Goal: Task Accomplishment & Management: Manage account settings

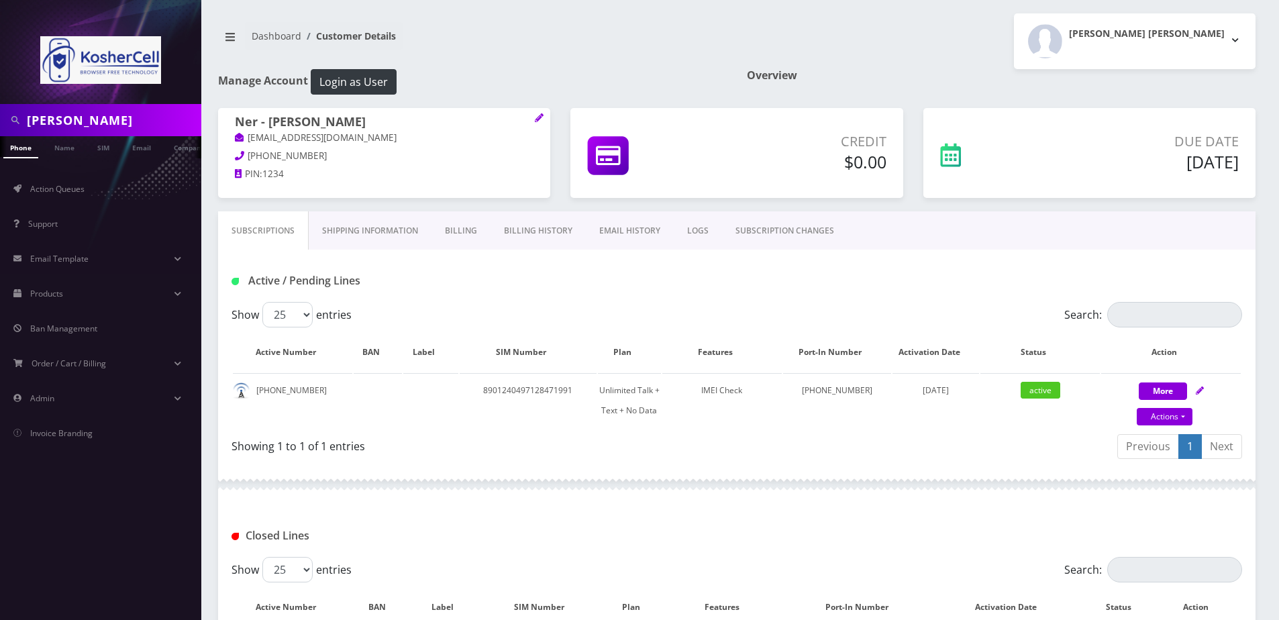
click at [127, 120] on input "moradian" at bounding box center [112, 119] width 171 height 25
paste input "[PHONE_NUMBER]"
click at [82, 123] on input "[PHONE_NUMBER]" at bounding box center [112, 119] width 171 height 25
click at [55, 122] on input "574-2228267" at bounding box center [112, 119] width 171 height 25
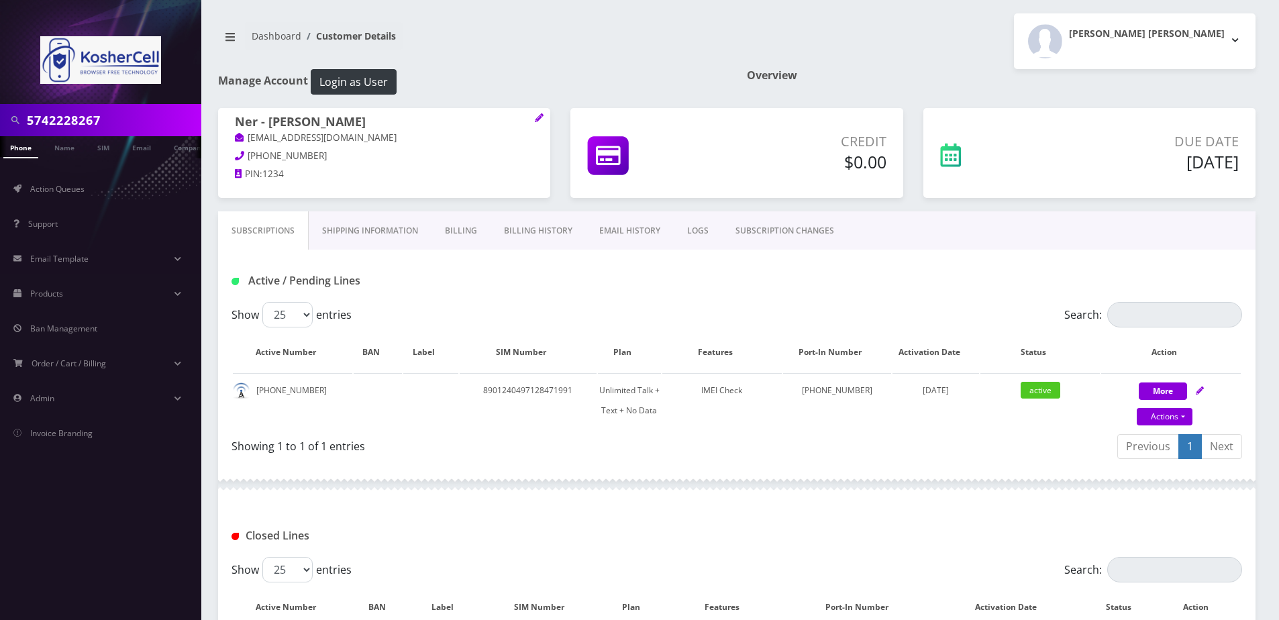
type input "5742228267"
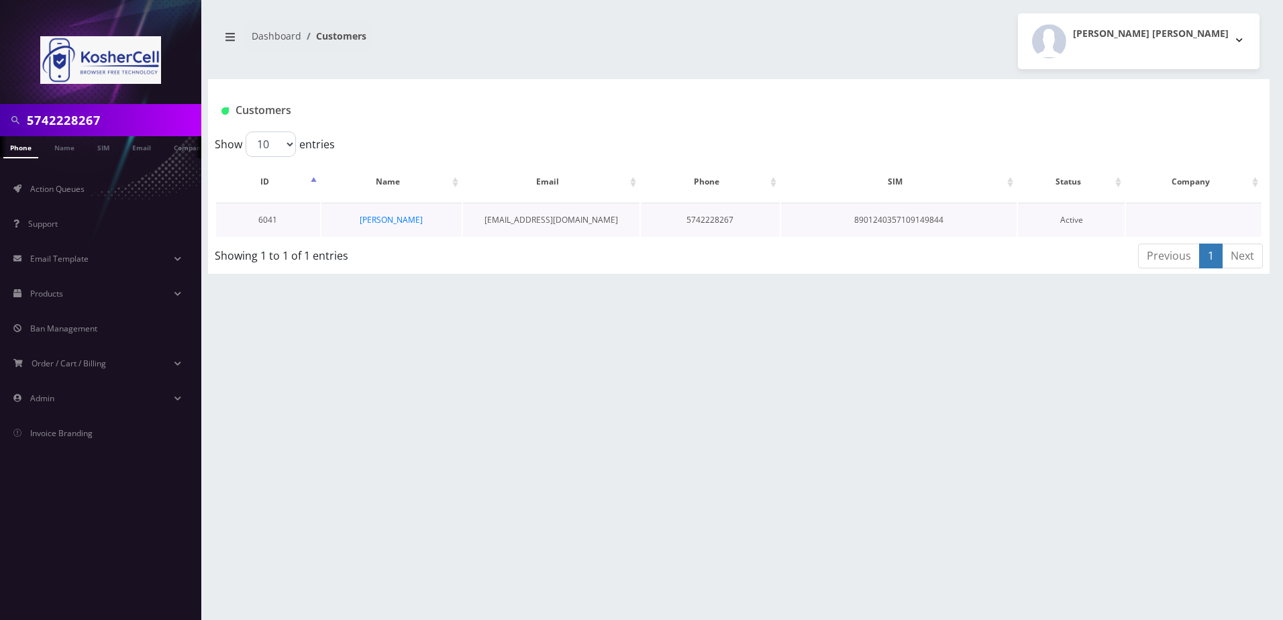
scroll to position [0, 7]
click at [391, 217] on link "Rabbi Zeiger" at bounding box center [391, 219] width 63 height 11
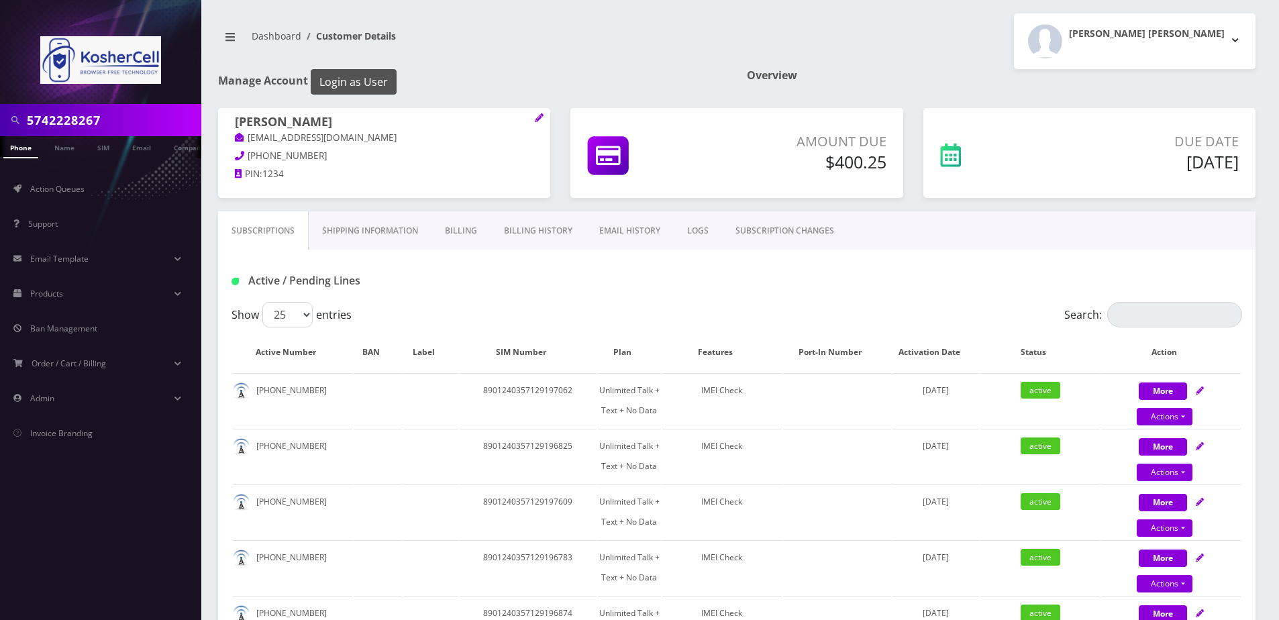
click at [334, 87] on button "Login as User" at bounding box center [354, 81] width 86 height 25
drag, startPoint x: 286, startPoint y: 317, endPoint x: 288, endPoint y: 328, distance: 10.8
click at [286, 317] on select "25 50 100 250 500" at bounding box center [287, 314] width 50 height 25
select select "500"
click at [262, 302] on select "25 50 100 250 500" at bounding box center [287, 314] width 50 height 25
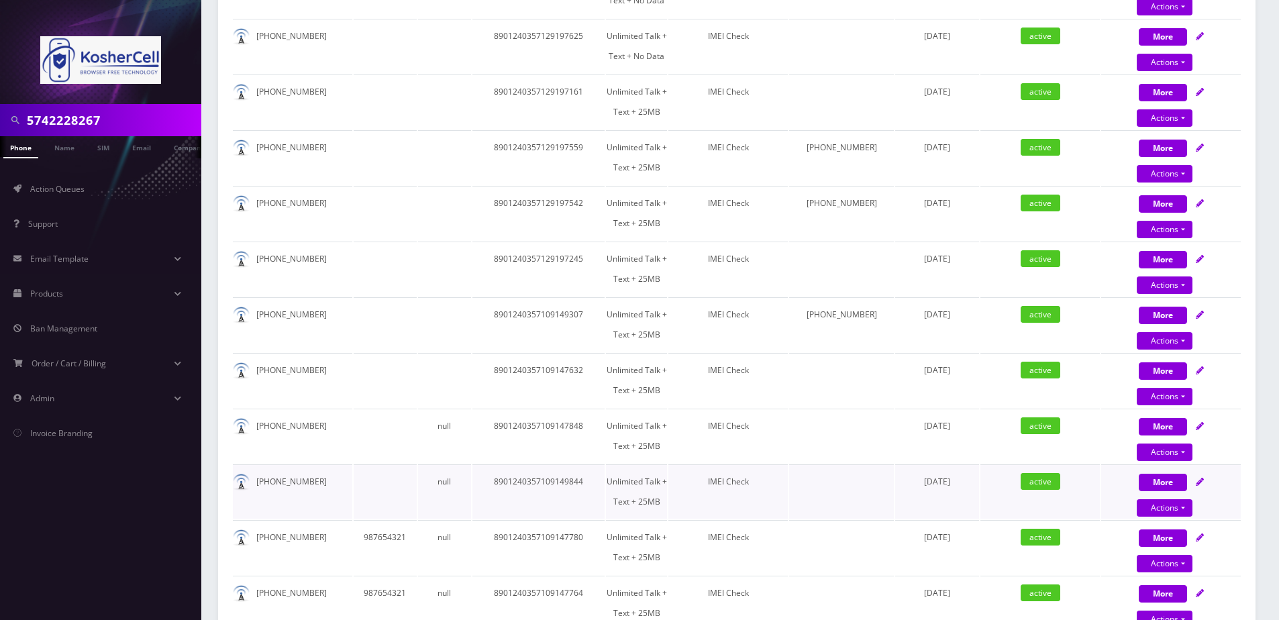
scroll to position [1450, 0]
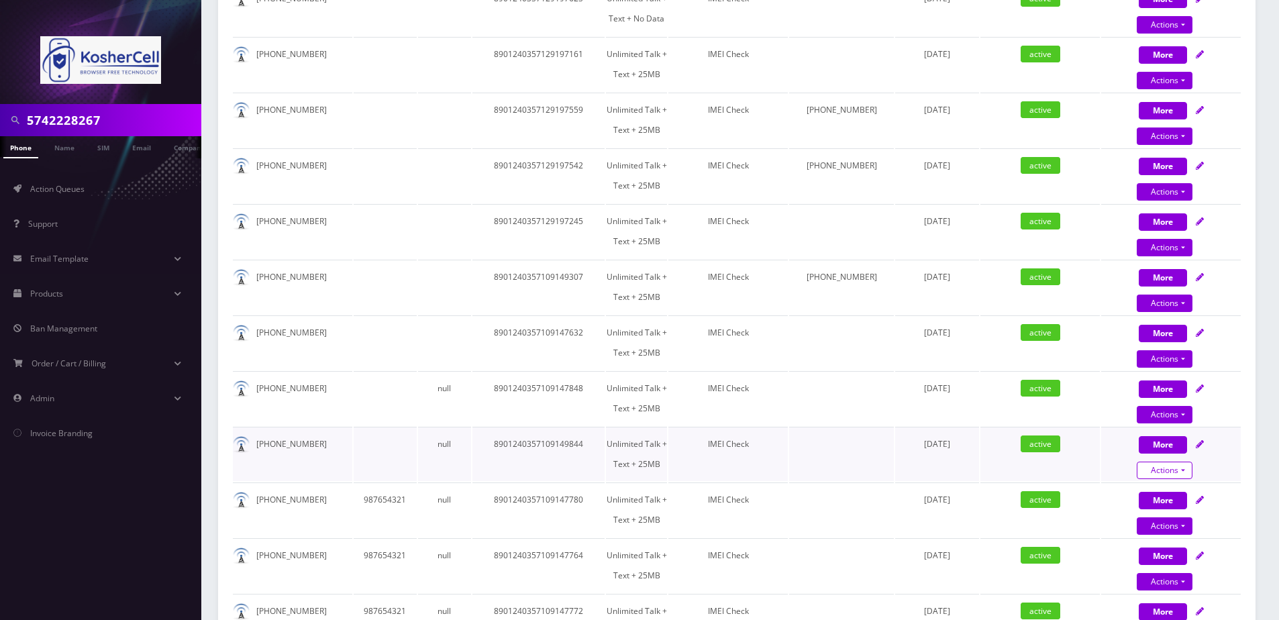
click at [1169, 471] on link "Actions" at bounding box center [1164, 470] width 56 height 17
select select "364"
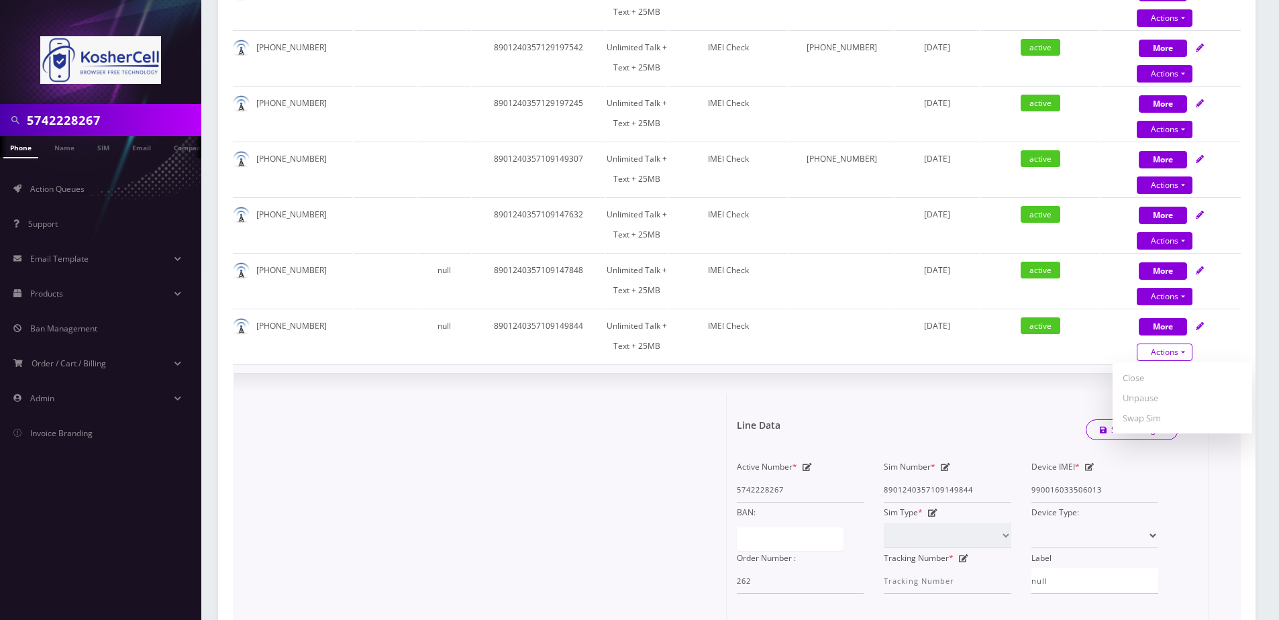
scroll to position [1584, 0]
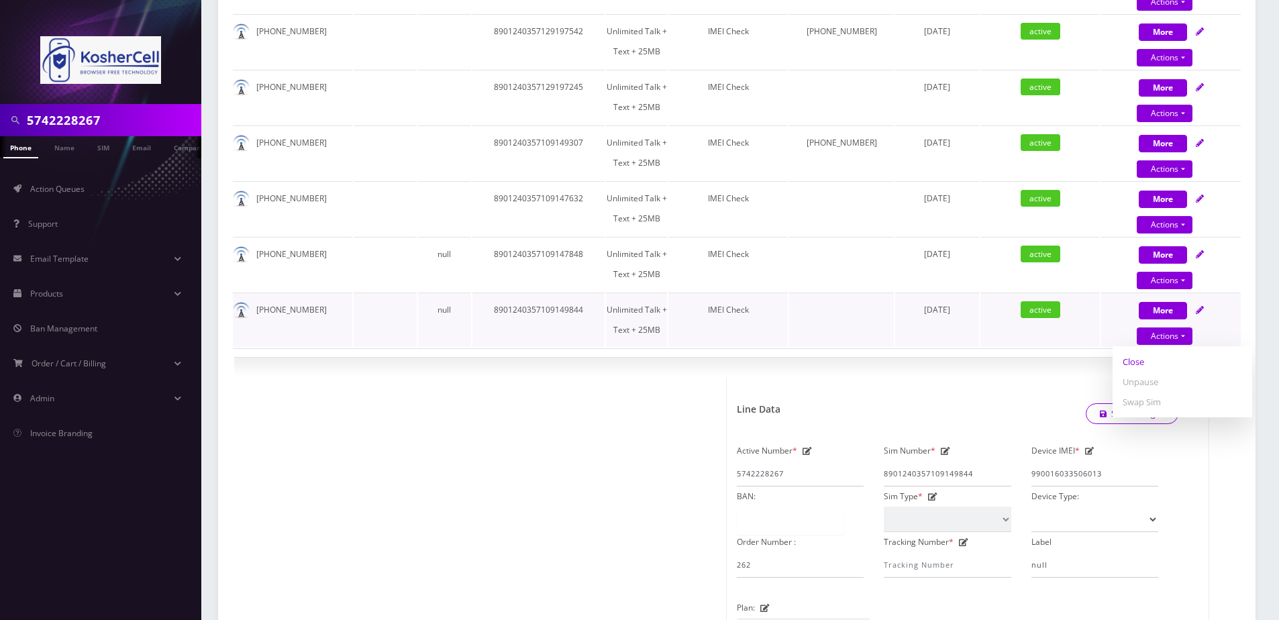
click at [1133, 362] on link "Close" at bounding box center [1182, 362] width 140 height 20
type input "09/02/2025"
select select "364"
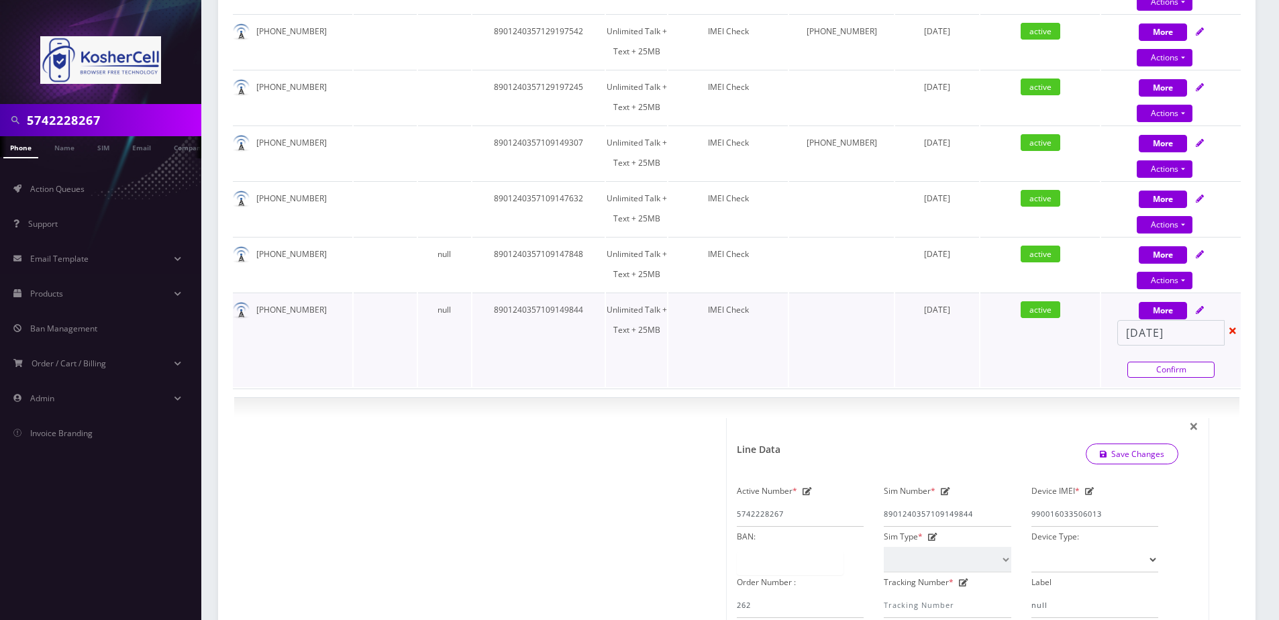
click at [1189, 372] on link "Confirm" at bounding box center [1170, 370] width 87 height 16
select select "364"
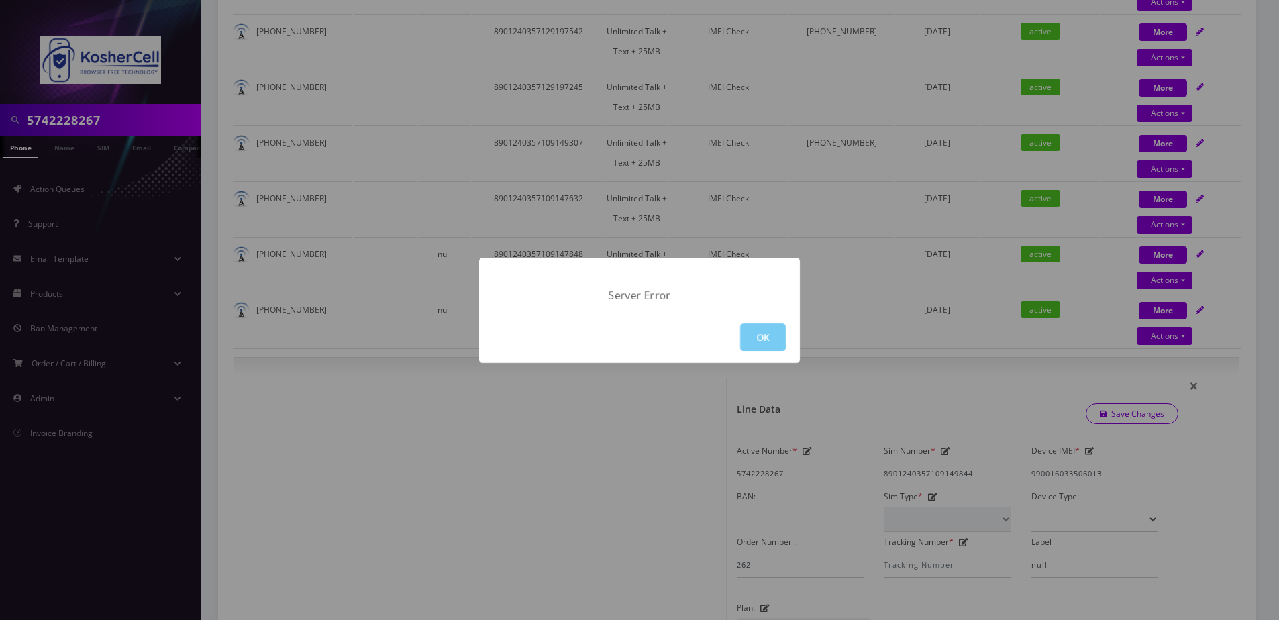
click at [772, 339] on button "OK" at bounding box center [763, 337] width 46 height 28
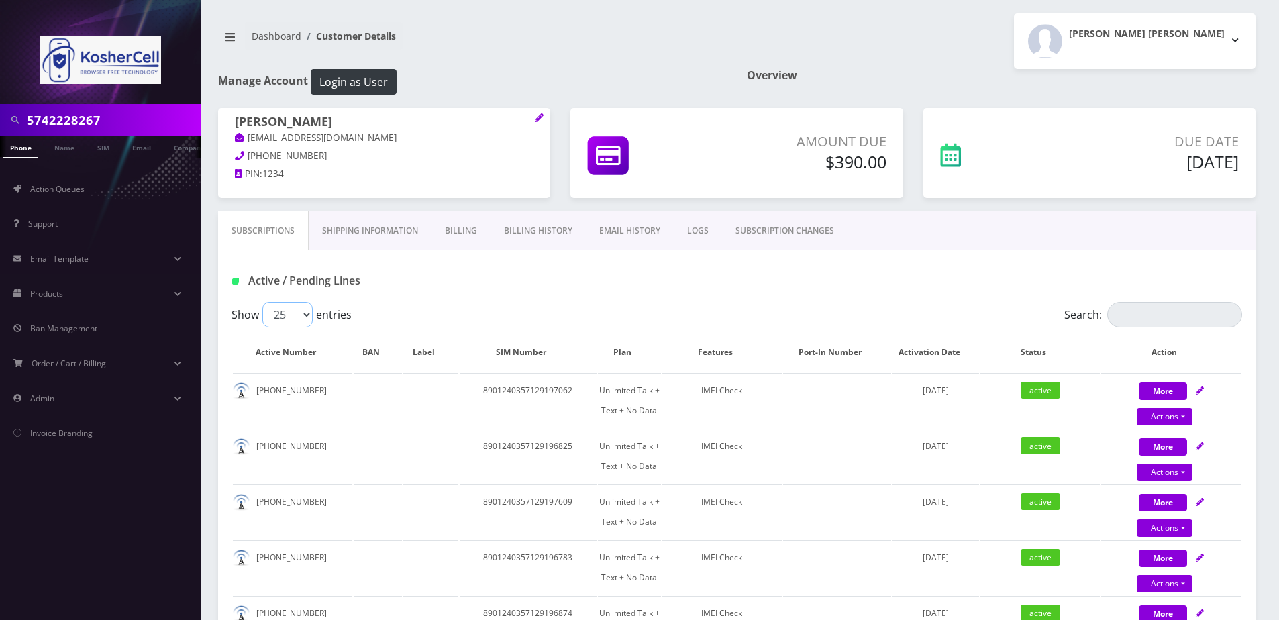
click at [293, 315] on select "25 50 100 250 500" at bounding box center [287, 314] width 50 height 25
click at [298, 309] on select "25 50 100 250 500" at bounding box center [287, 314] width 50 height 25
click at [559, 381] on td "8901240357129197062" at bounding box center [528, 400] width 137 height 54
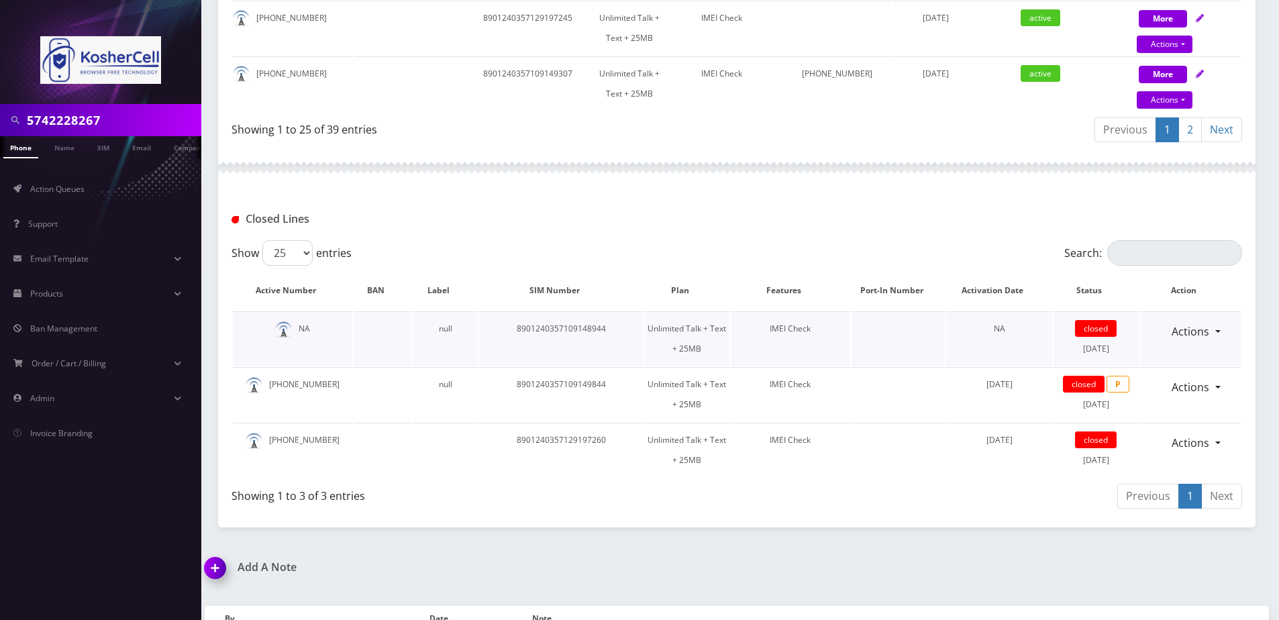
scroll to position [1677, 0]
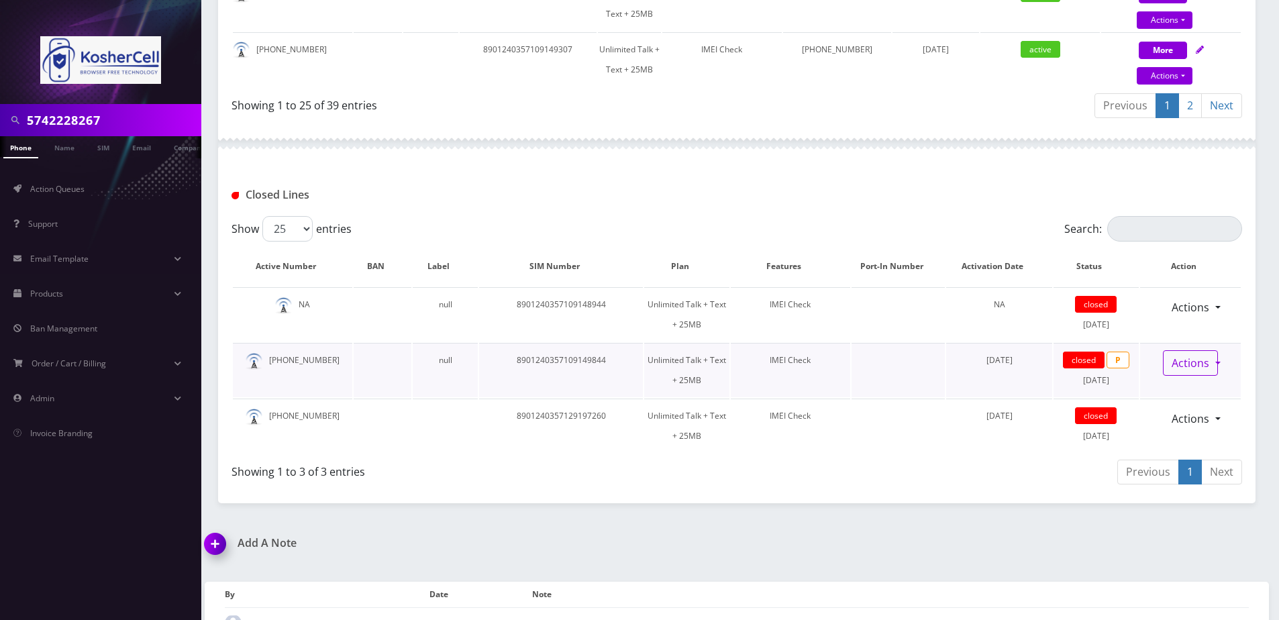
click at [1177, 362] on link "Actions" at bounding box center [1190, 362] width 55 height 25
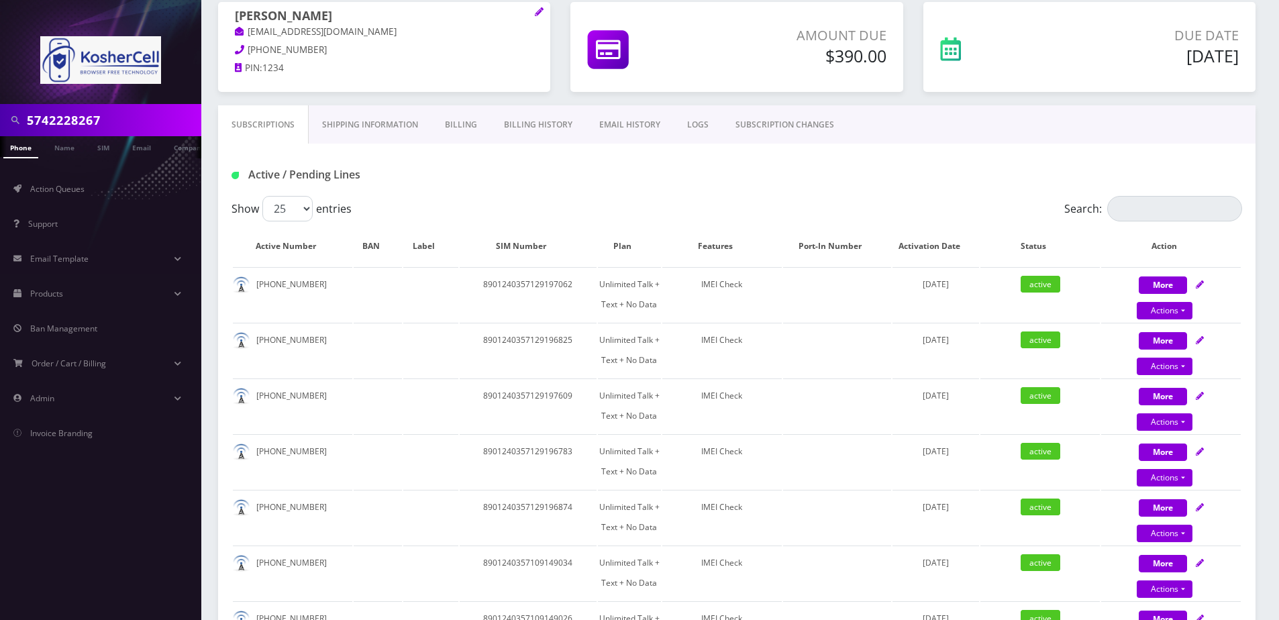
scroll to position [0, 0]
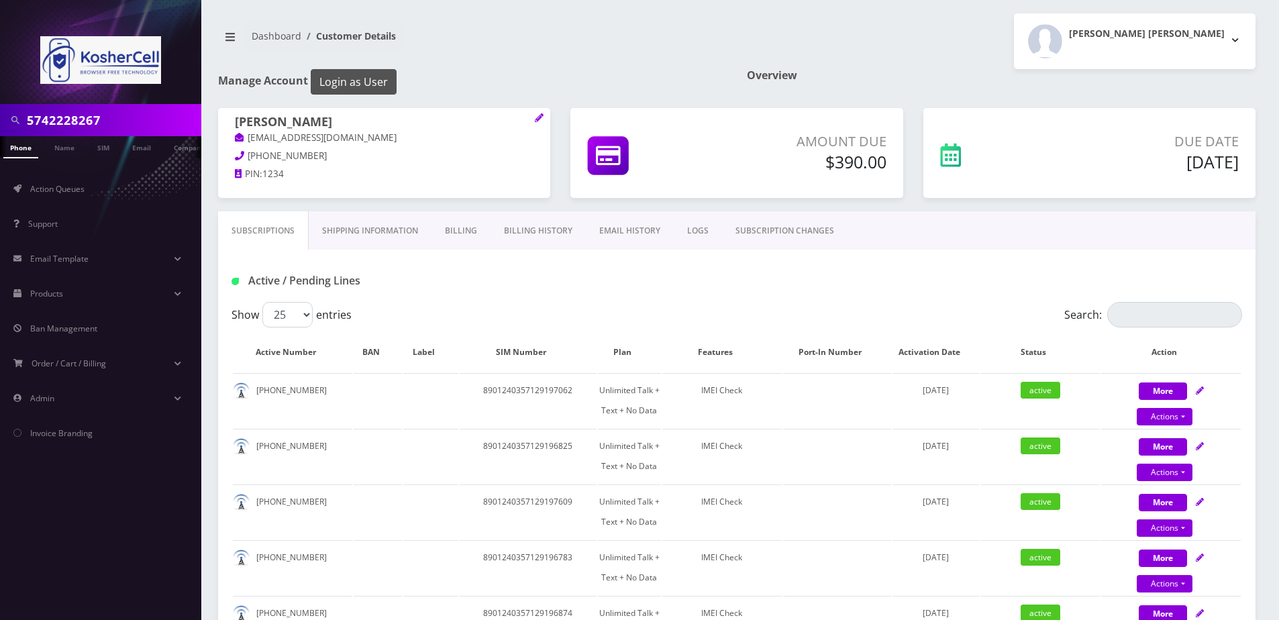
click at [347, 90] on button "Login as User" at bounding box center [354, 81] width 86 height 25
click at [452, 221] on link "Billing" at bounding box center [460, 230] width 59 height 39
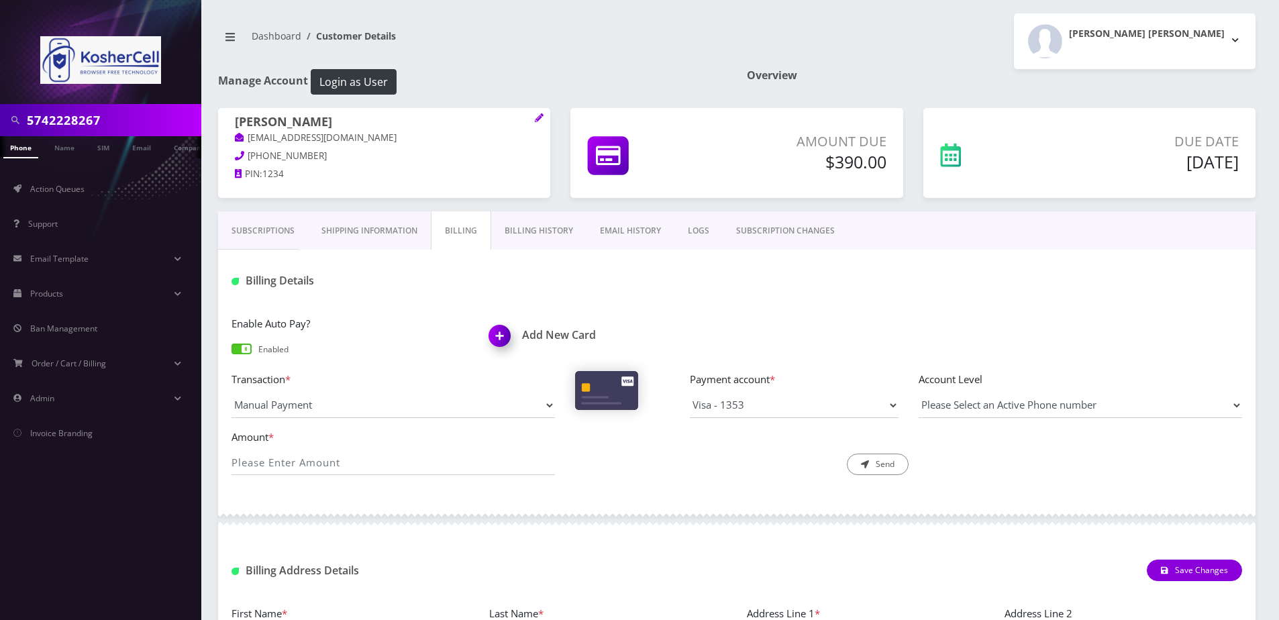
click at [528, 228] on link "Billing History" at bounding box center [538, 230] width 95 height 39
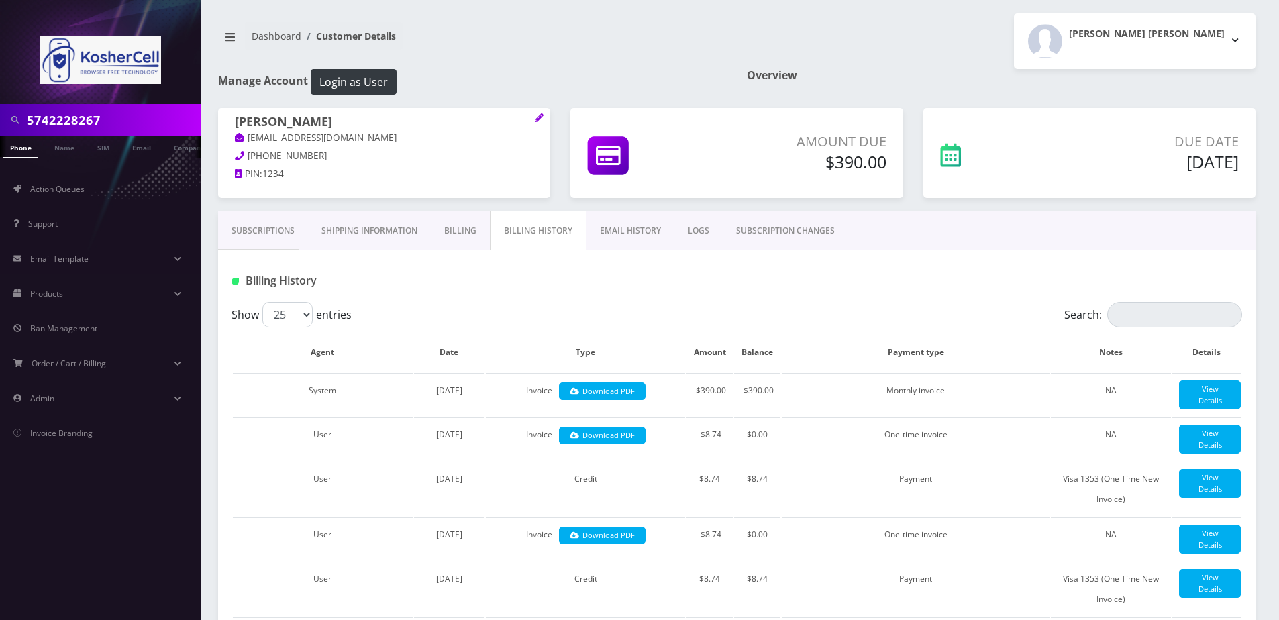
click at [259, 229] on link "Subscriptions" at bounding box center [263, 230] width 90 height 39
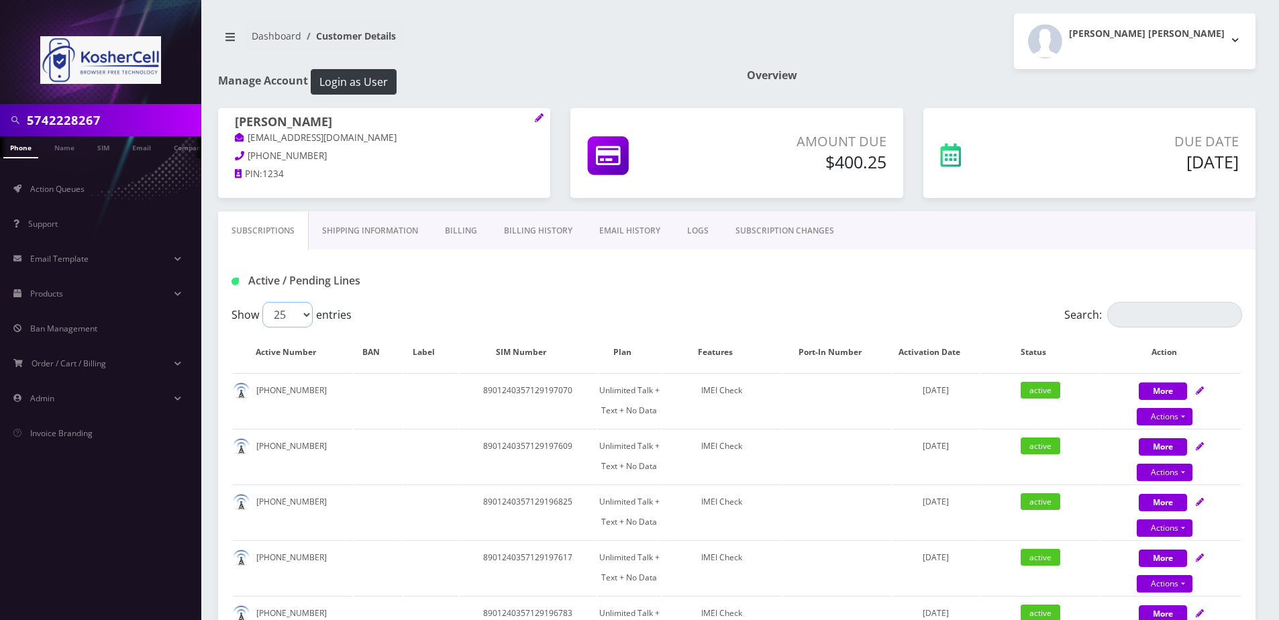
click at [294, 313] on select "25 50 100 250 500" at bounding box center [287, 314] width 50 height 25
select select "100"
click at [262, 302] on select "25 50 100 250 500" at bounding box center [287, 314] width 50 height 25
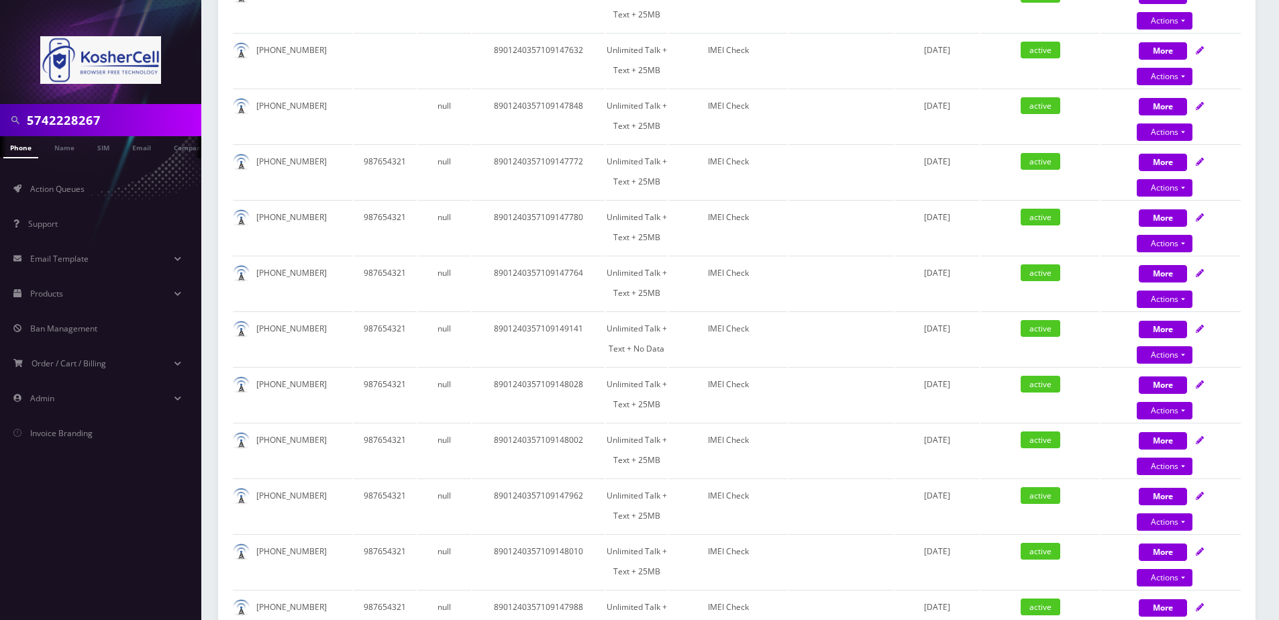
scroll to position [2214, 0]
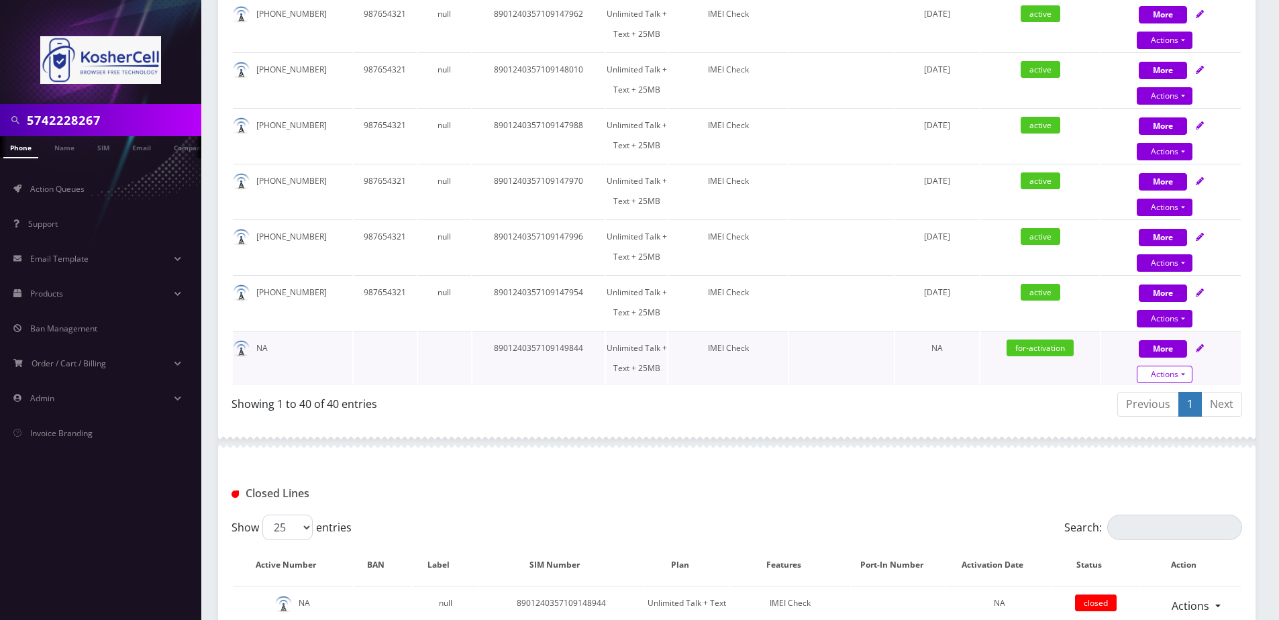
click at [1164, 370] on link "Actions" at bounding box center [1164, 374] width 56 height 17
select select "364"
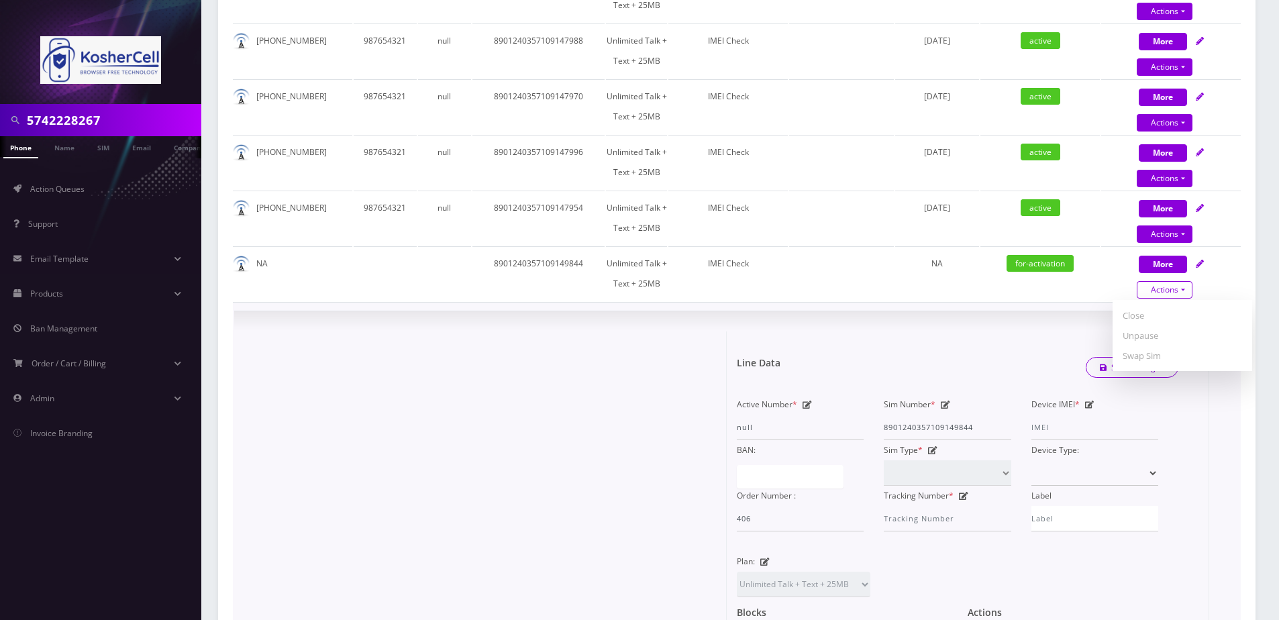
scroll to position [2415, 0]
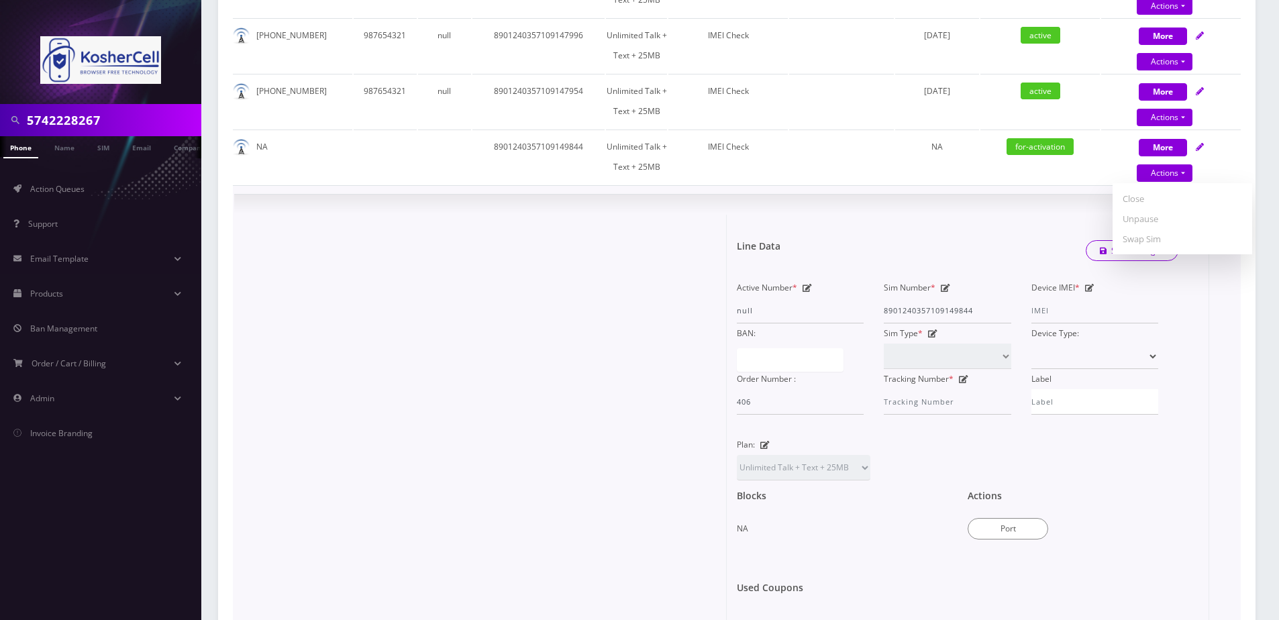
click at [1087, 287] on icon at bounding box center [1089, 288] width 9 height 8
paste input "990016033413160"
type input "990016033413160"
click at [1116, 256] on link "Save Changes" at bounding box center [1131, 250] width 93 height 21
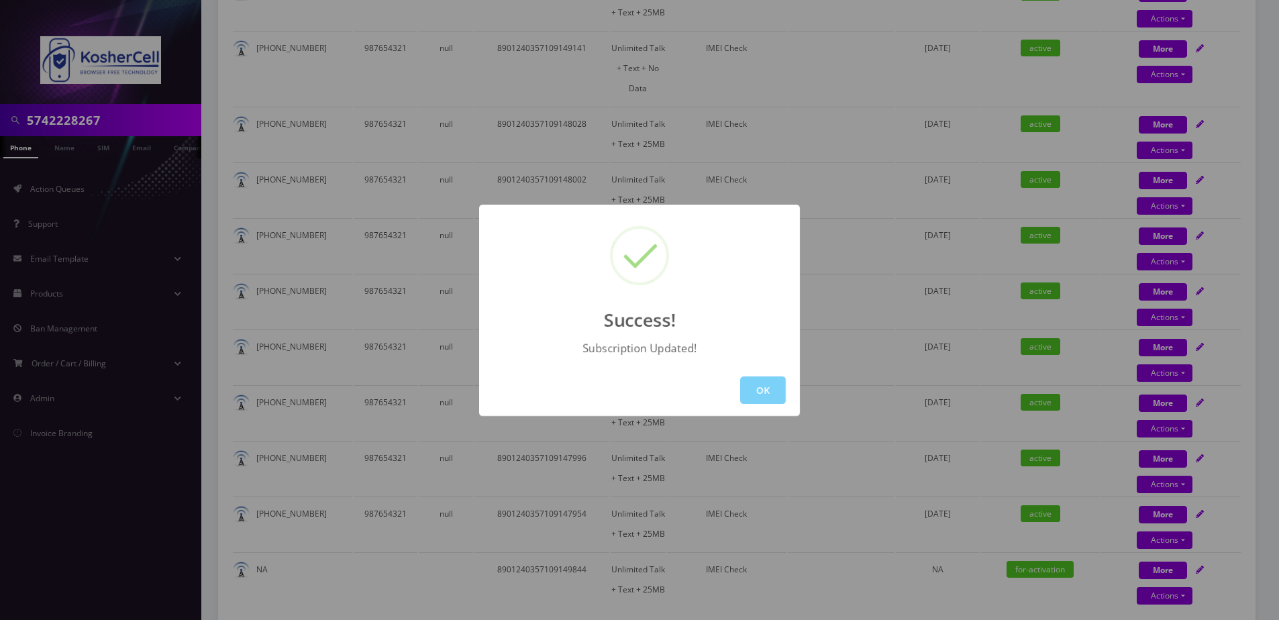
scroll to position [1706, 0]
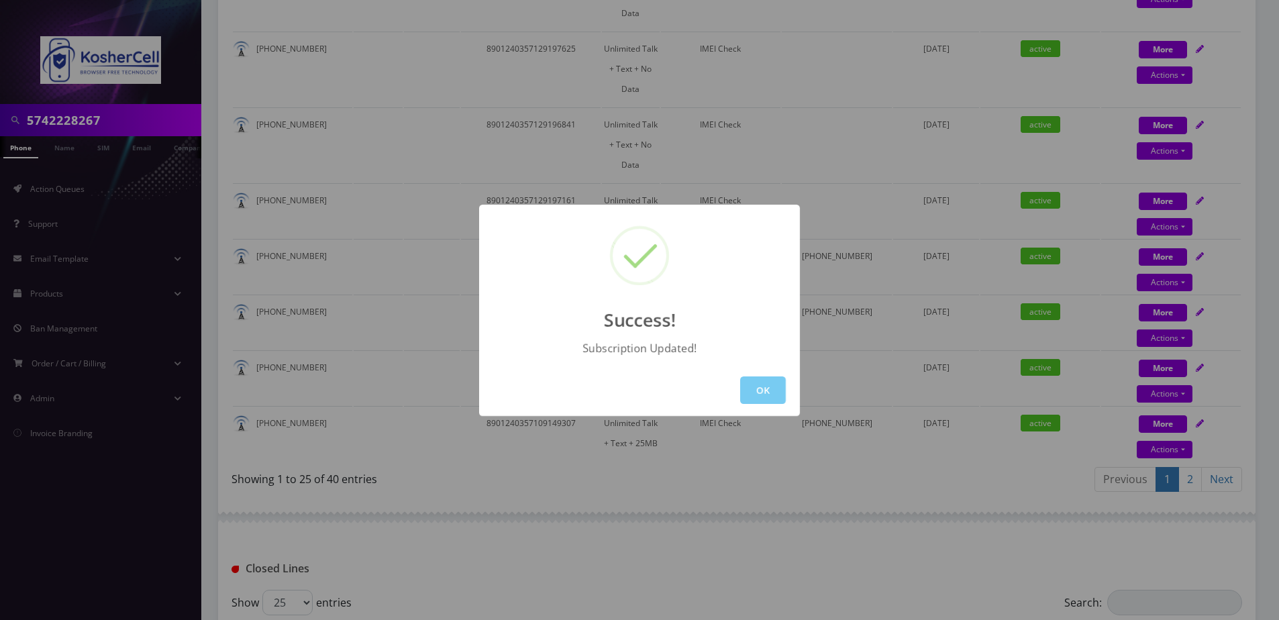
click at [779, 386] on button "OK" at bounding box center [763, 390] width 46 height 28
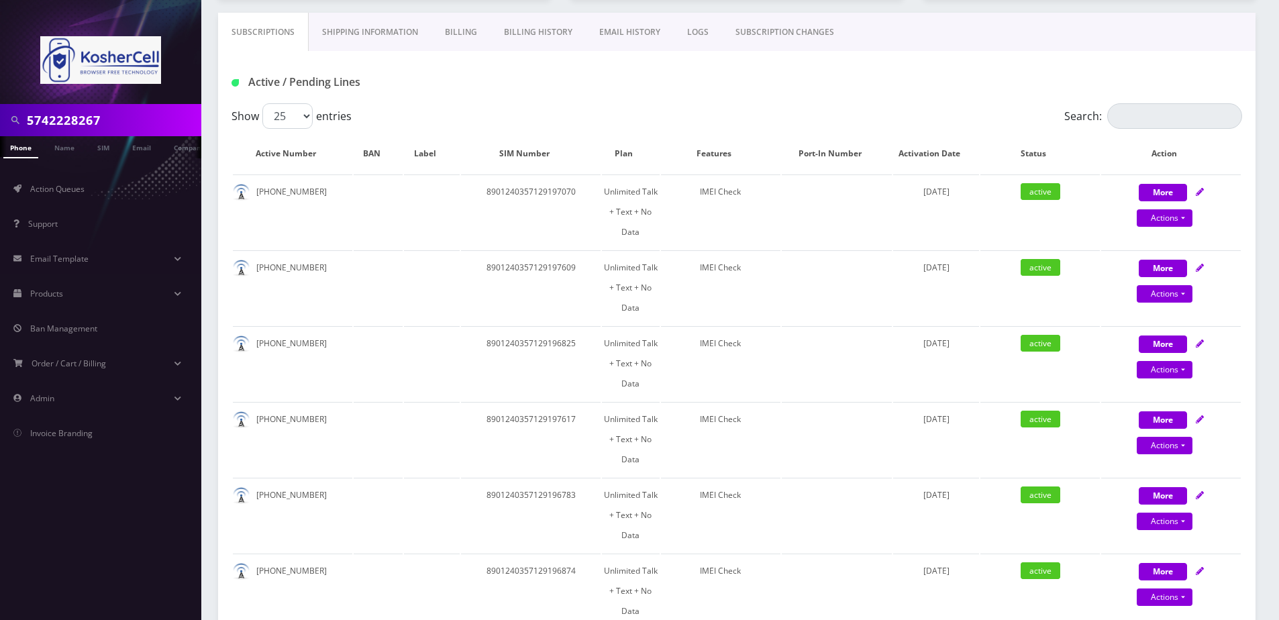
scroll to position [0, 0]
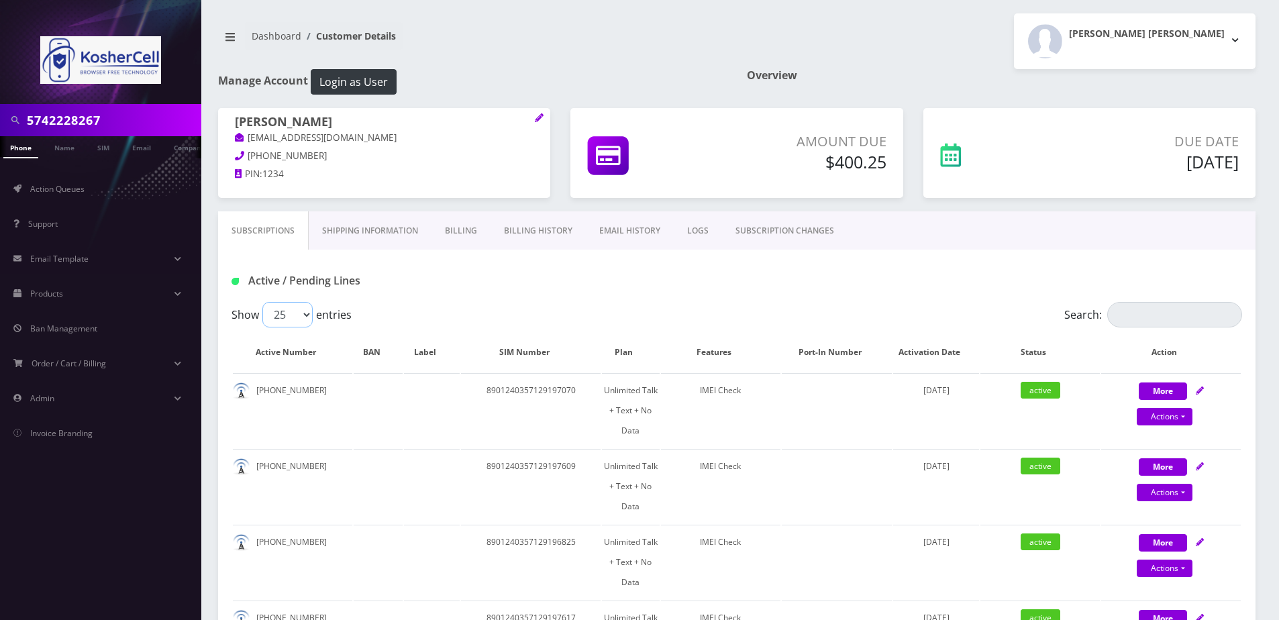
drag, startPoint x: 296, startPoint y: 305, endPoint x: 293, endPoint y: 312, distance: 7.2
click at [296, 305] on select "25 50 100 250 500" at bounding box center [287, 314] width 50 height 25
select select "500"
click at [262, 302] on select "25 50 100 250 500" at bounding box center [287, 314] width 50 height 25
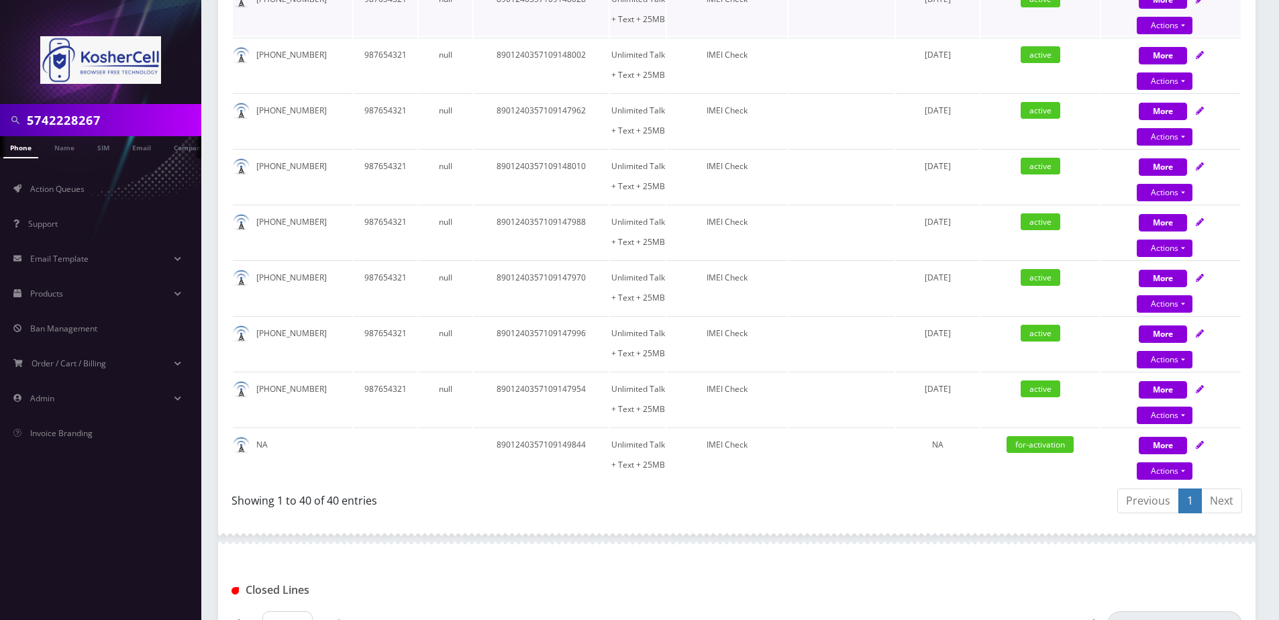
scroll to position [2549, 0]
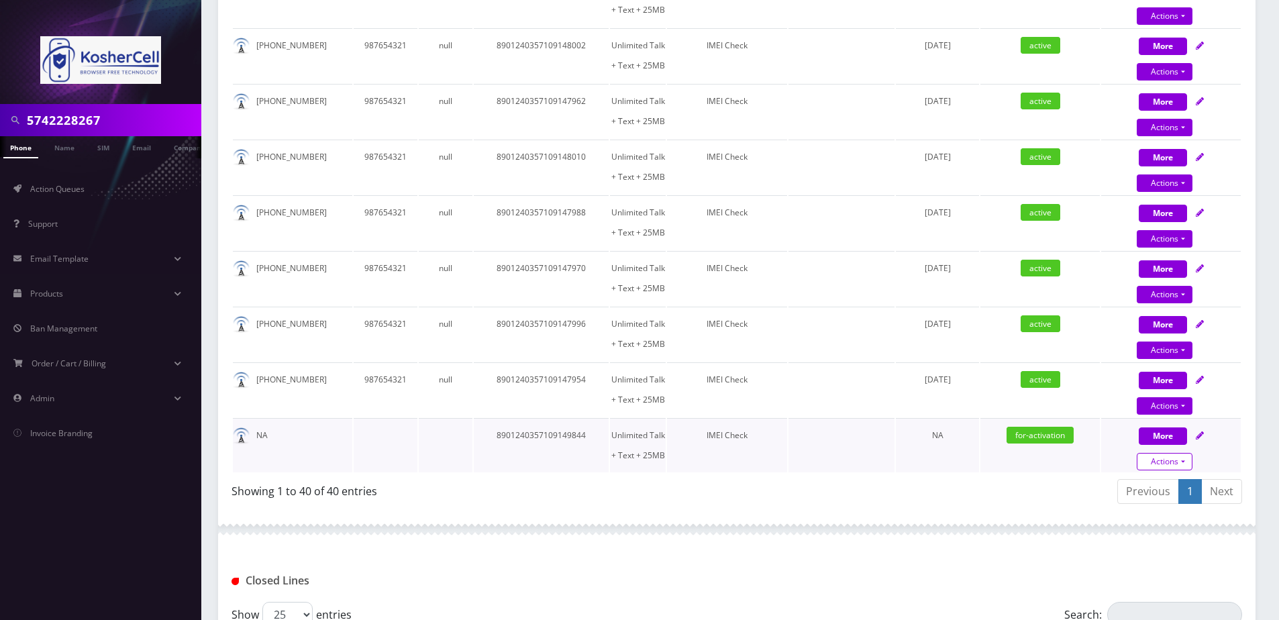
click at [1163, 458] on link "Actions" at bounding box center [1164, 461] width 56 height 17
select select "364"
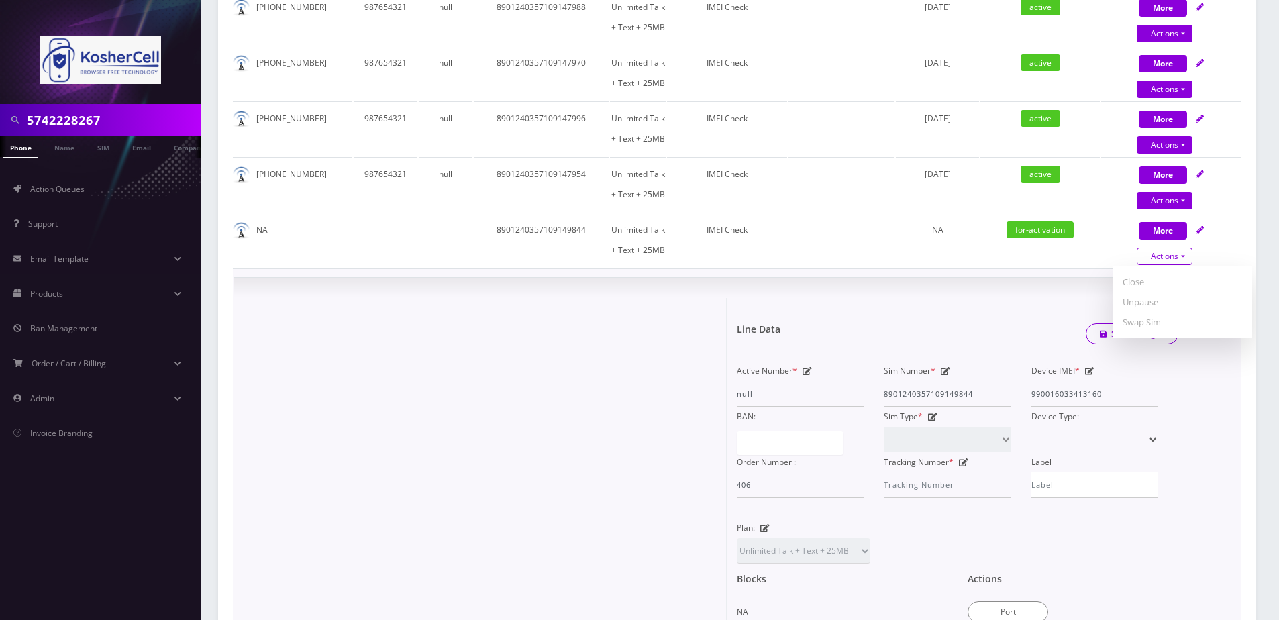
scroll to position [2952, 0]
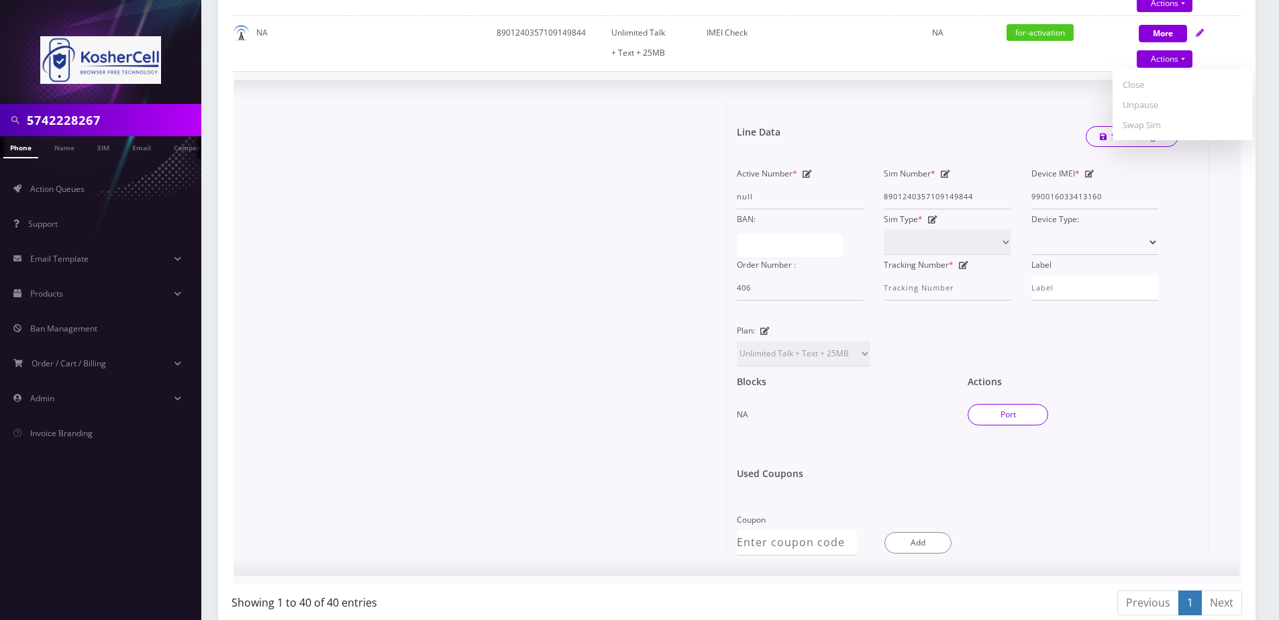
click at [1010, 415] on button "Port" at bounding box center [1007, 414] width 81 height 21
type input "8901240357109149844"
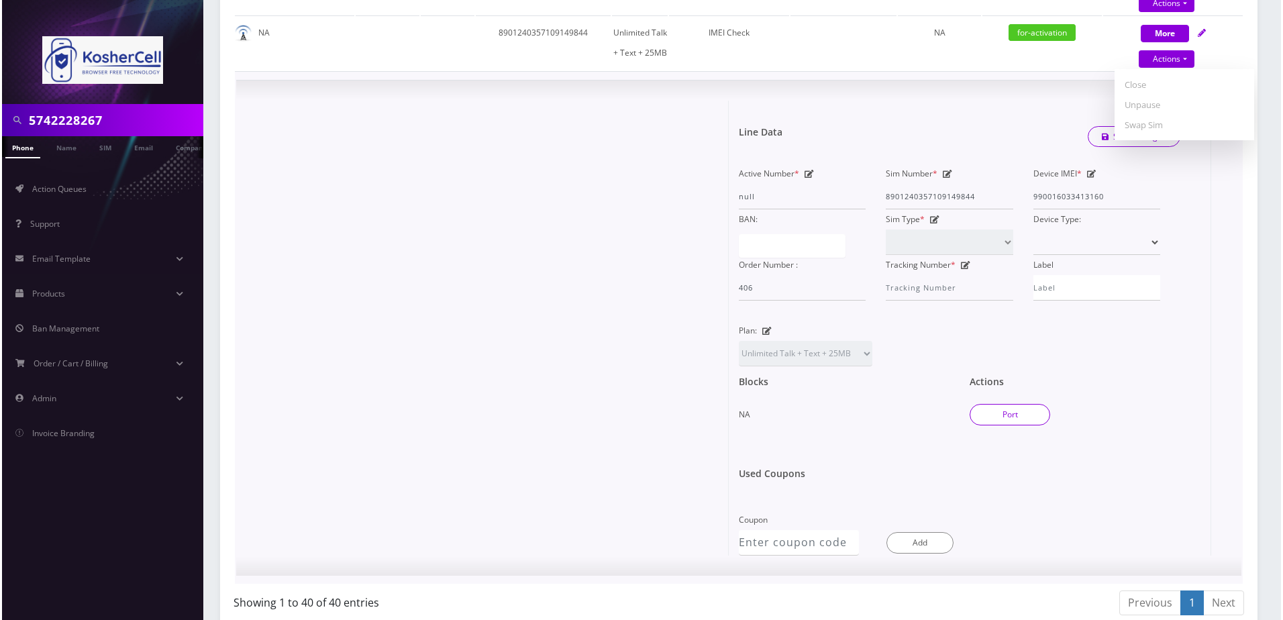
scroll to position [2529, 0]
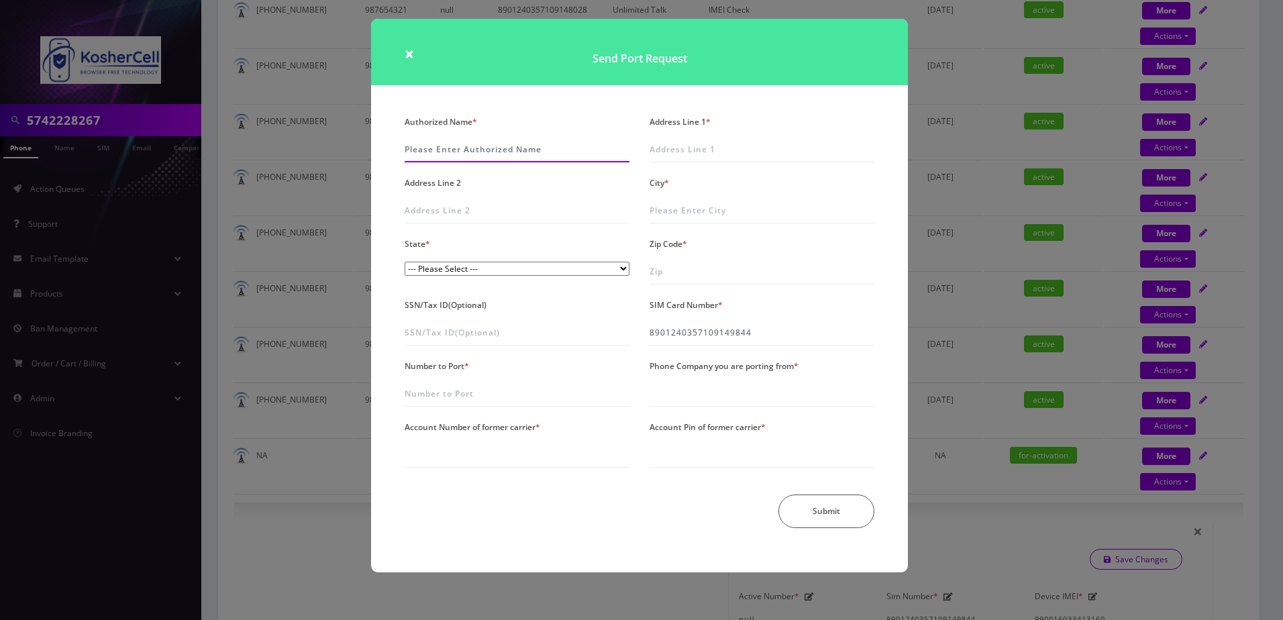
drag, startPoint x: 437, startPoint y: 144, endPoint x: 277, endPoint y: 45, distance: 188.6
click at [437, 144] on input "Authorized Name *" at bounding box center [517, 149] width 225 height 25
drag, startPoint x: 546, startPoint y: 143, endPoint x: 407, endPoint y: 144, distance: 139.5
click at [407, 144] on input "Moshe Yehuda Feldman" at bounding box center [517, 149] width 225 height 25
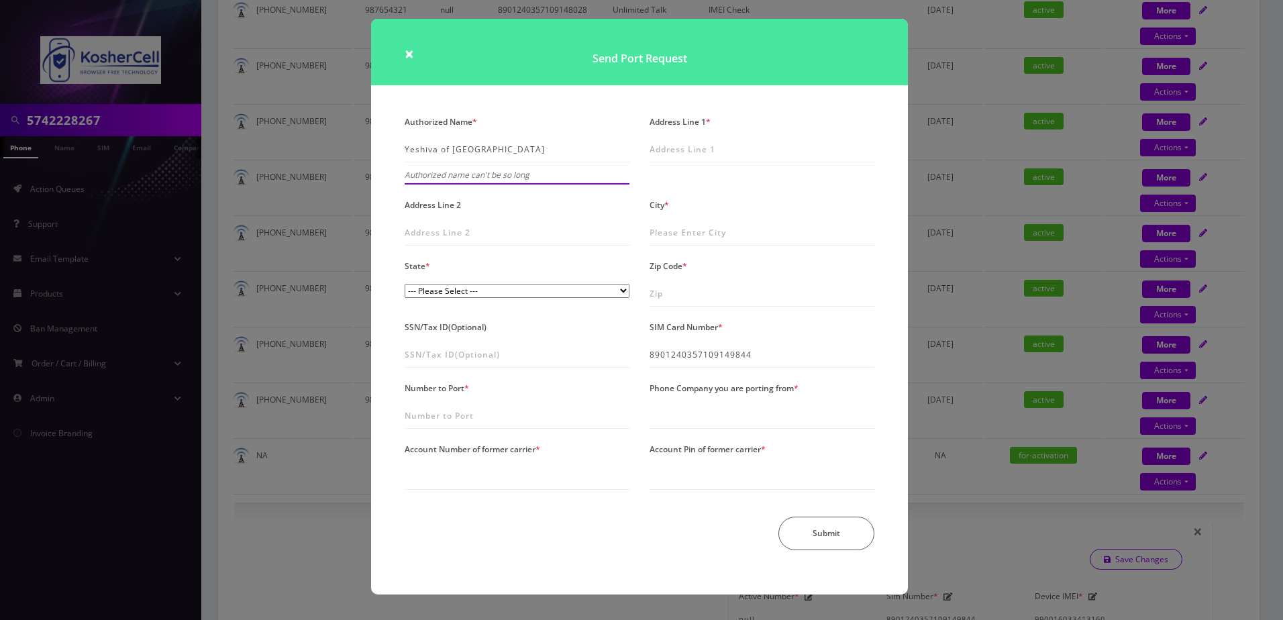
type input "Yeshiva of South Bend"
paste input "[STREET_ADDRESS]"
type input "[STREET_ADDRESS]"
type input "[GEOGRAPHIC_DATA]"
select select "IN"
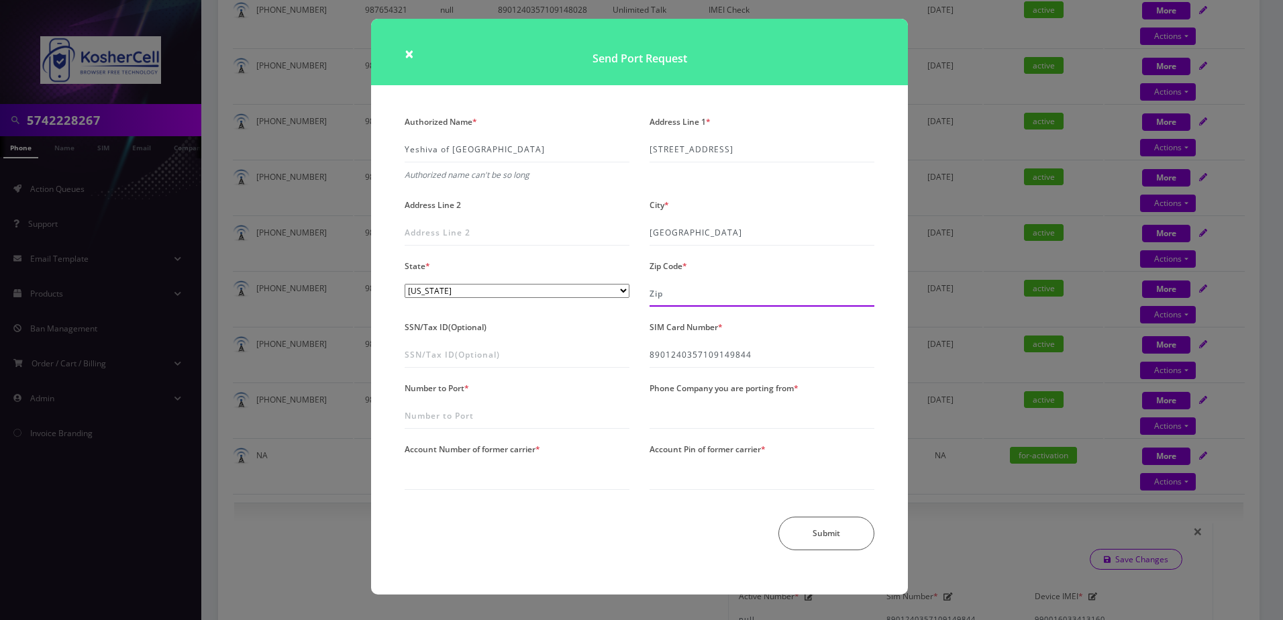
type input "46614"
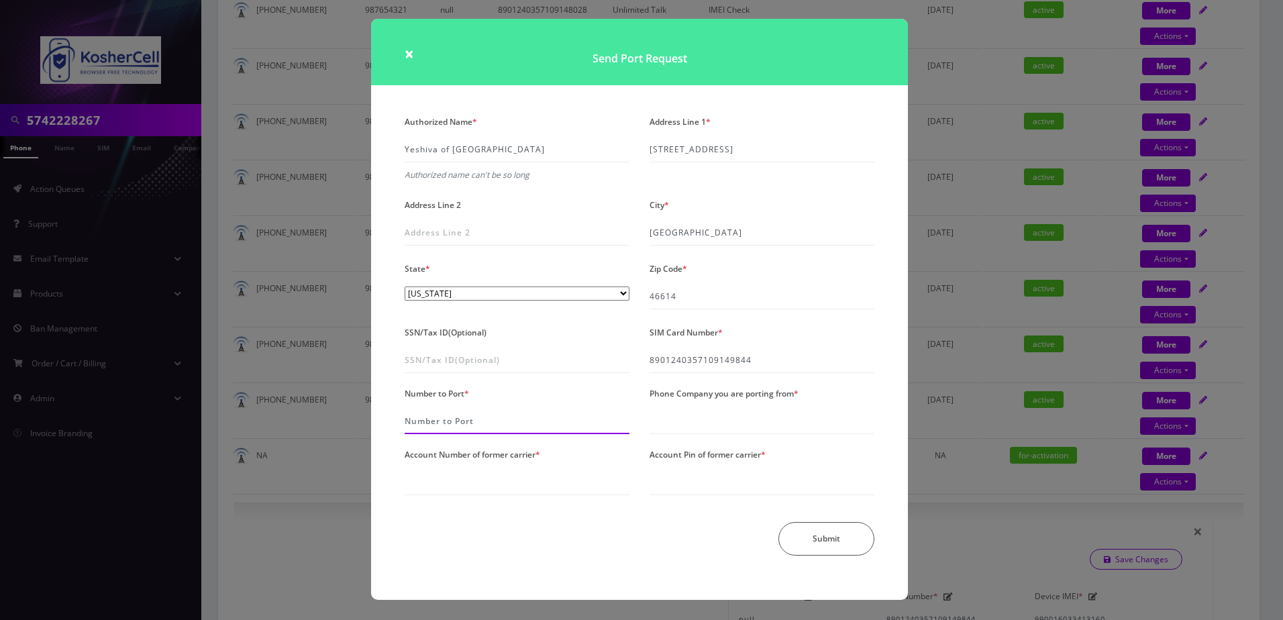
click at [484, 415] on input "Number to Port *" at bounding box center [517, 421] width 225 height 25
click at [449, 426] on input "Number to Port *" at bounding box center [517, 421] width 225 height 25
paste input "5743150080"
type input "5743150080"
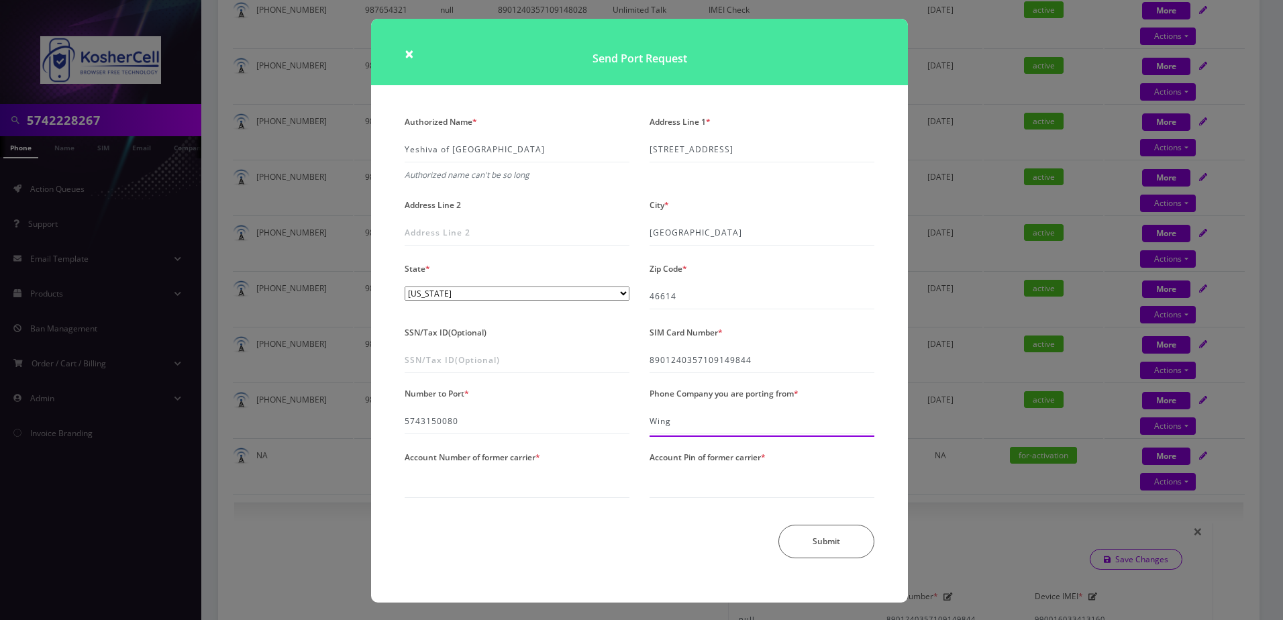
type input "Wing"
paste input "359908102541894"
type input "359908102541894"
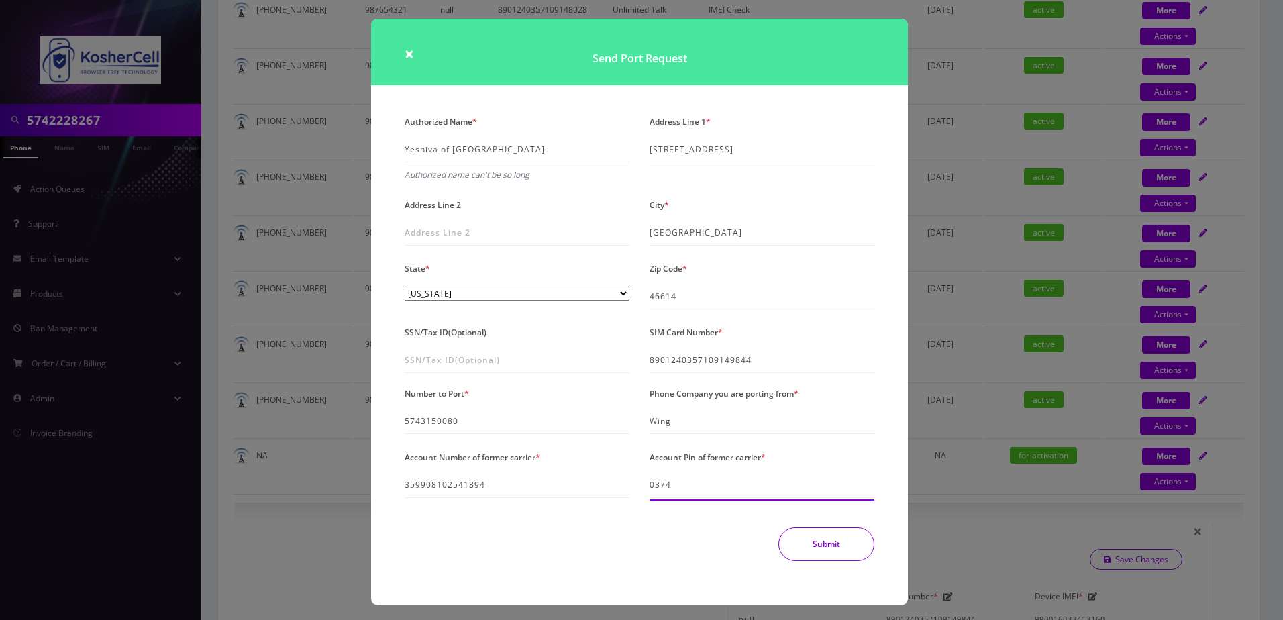
type input "0374"
click at [813, 537] on button "Submit" at bounding box center [826, 544] width 96 height 34
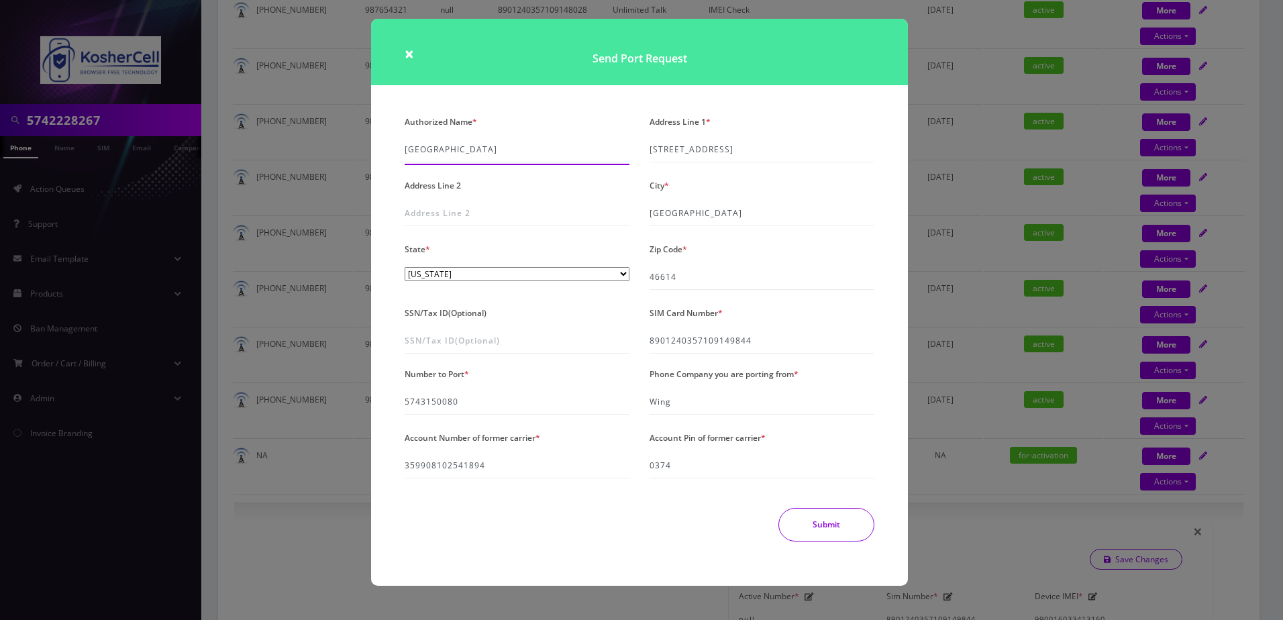
type input "[GEOGRAPHIC_DATA]"
click at [813, 511] on button "Submit" at bounding box center [826, 525] width 96 height 34
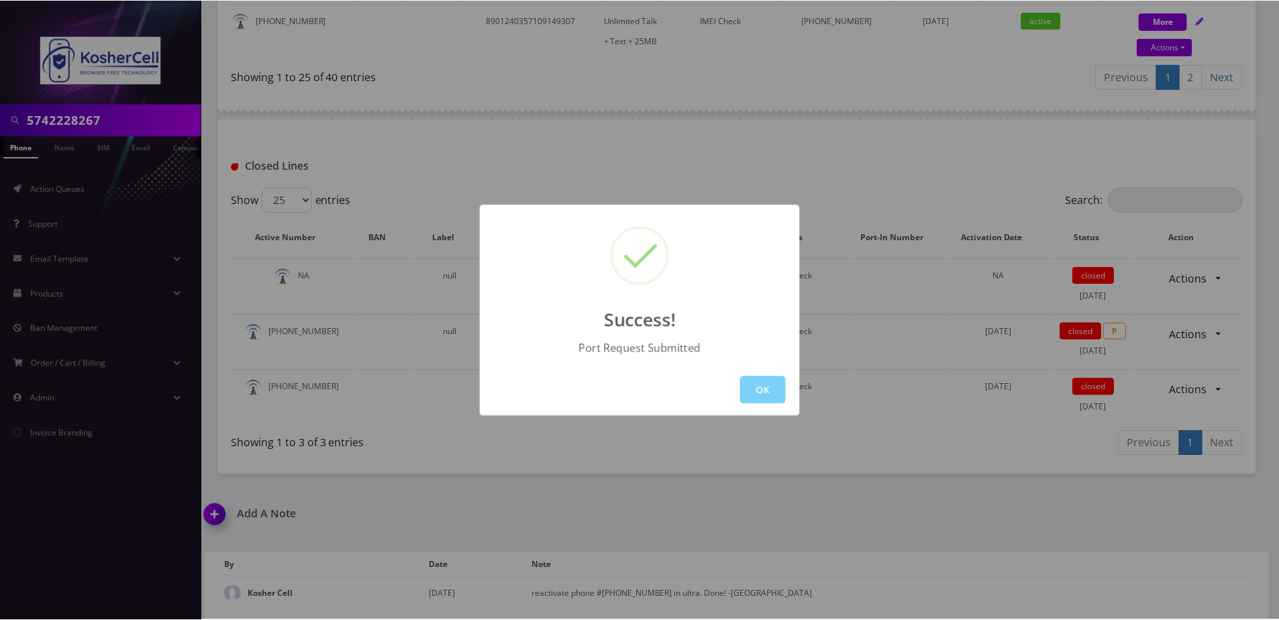
scroll to position [1706, 0]
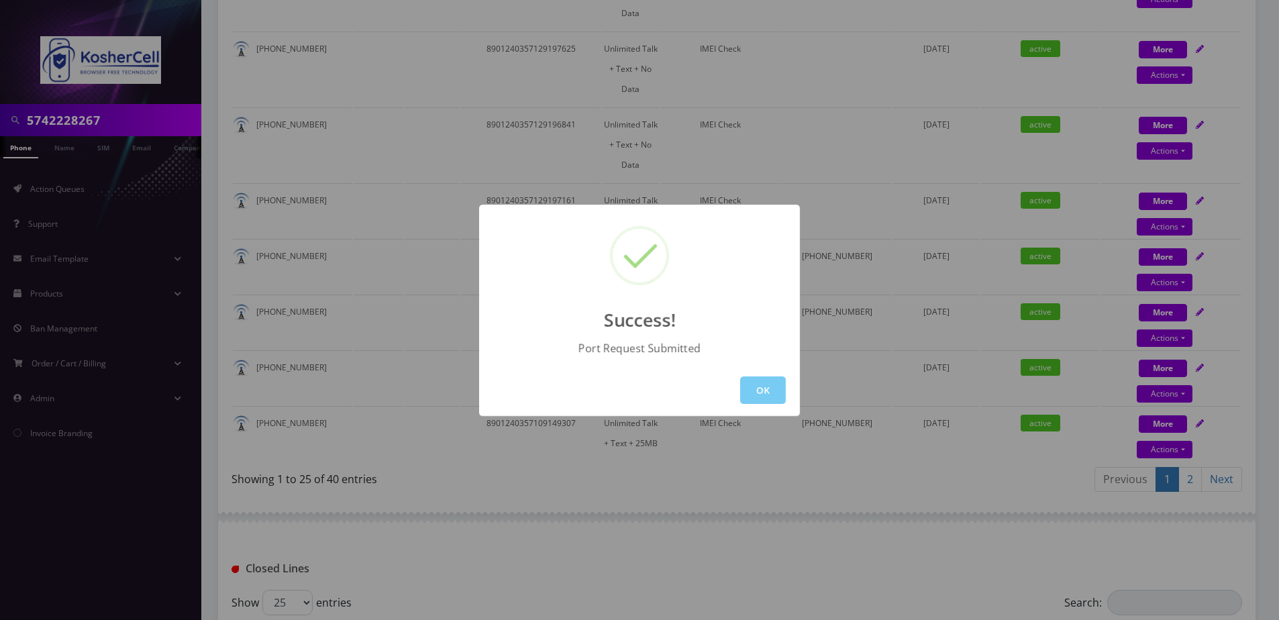
click at [753, 390] on button "OK" at bounding box center [763, 390] width 46 height 28
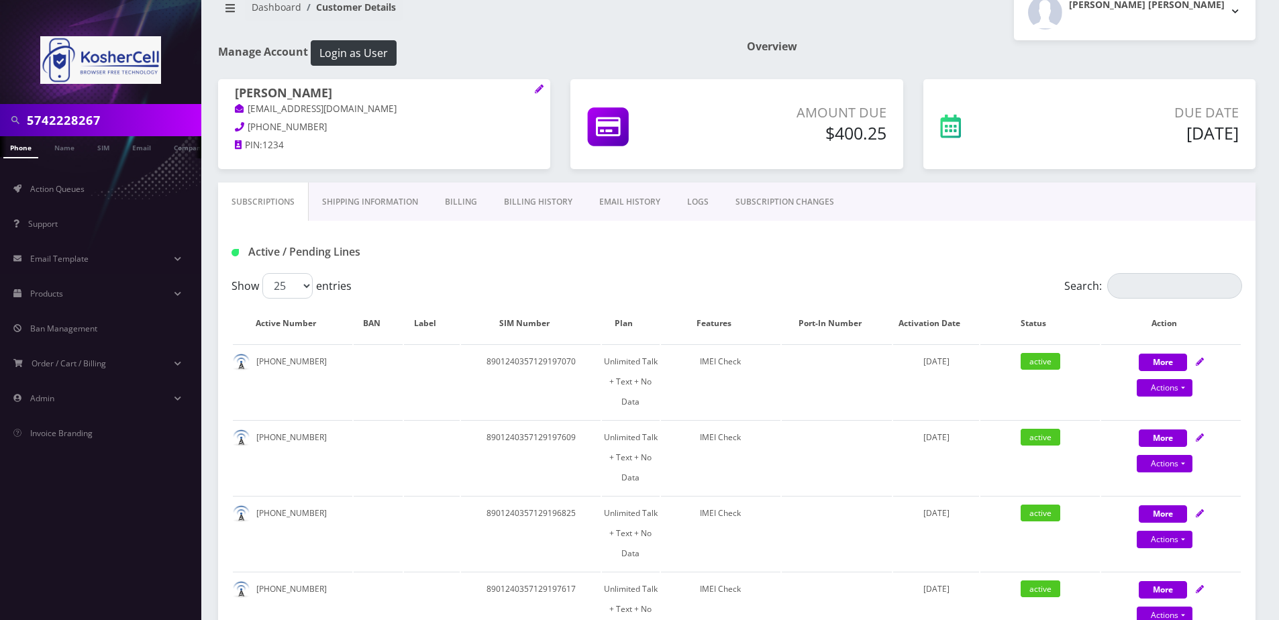
scroll to position [0, 0]
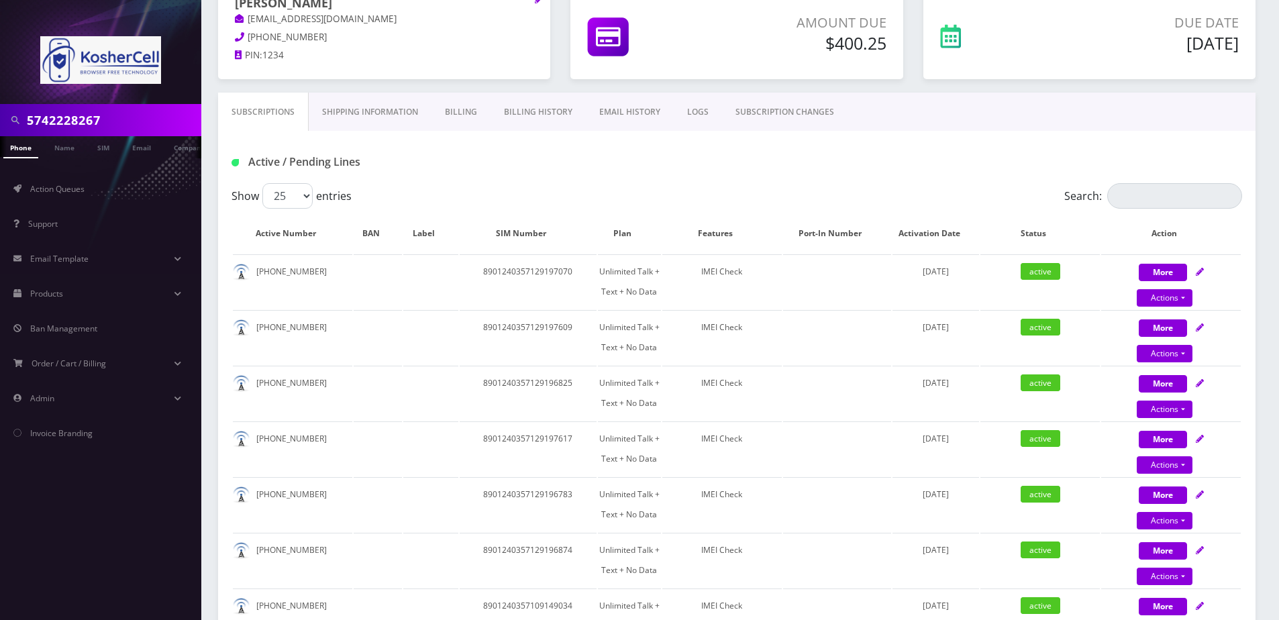
scroll to position [67, 0]
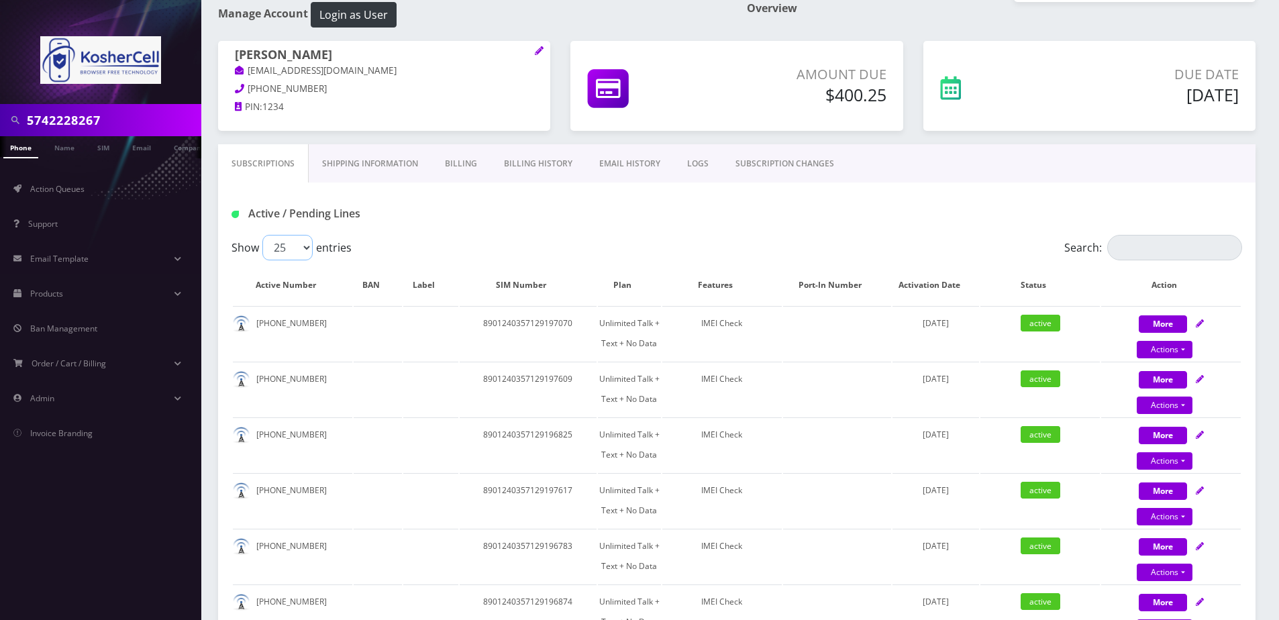
click at [299, 253] on select "25 50 100 250 500" at bounding box center [287, 247] width 50 height 25
select select "500"
click at [262, 235] on select "25 50 100 250 500" at bounding box center [287, 247] width 50 height 25
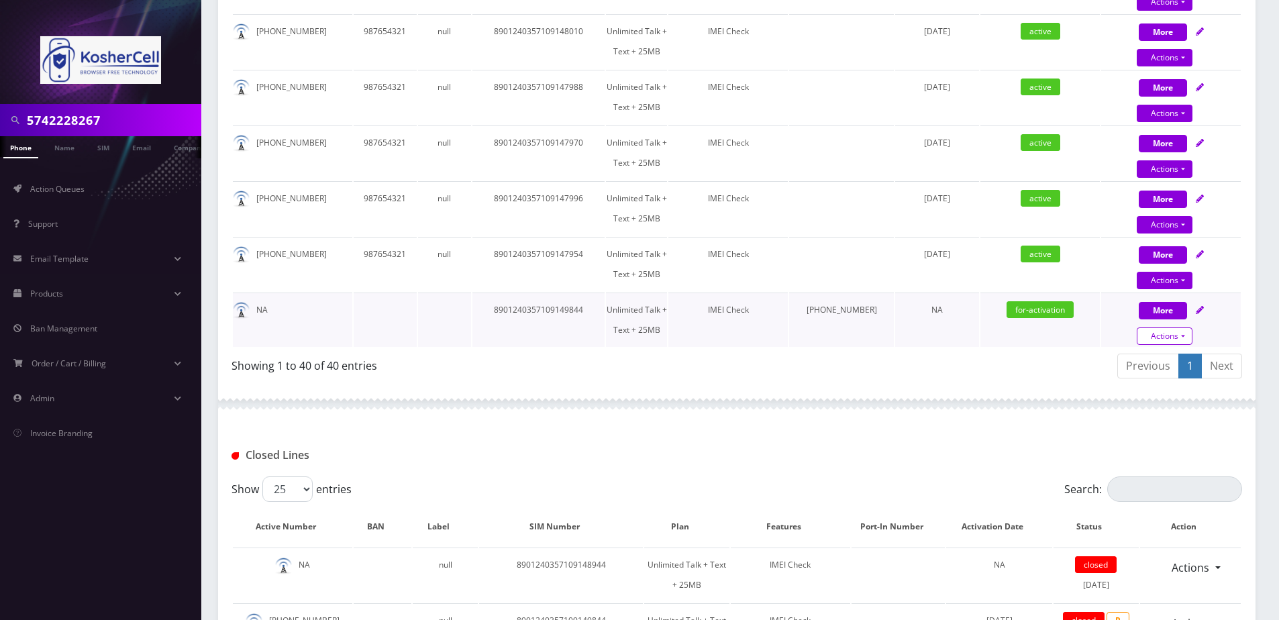
click at [1162, 329] on link "Actions" at bounding box center [1164, 335] width 56 height 17
select select "364"
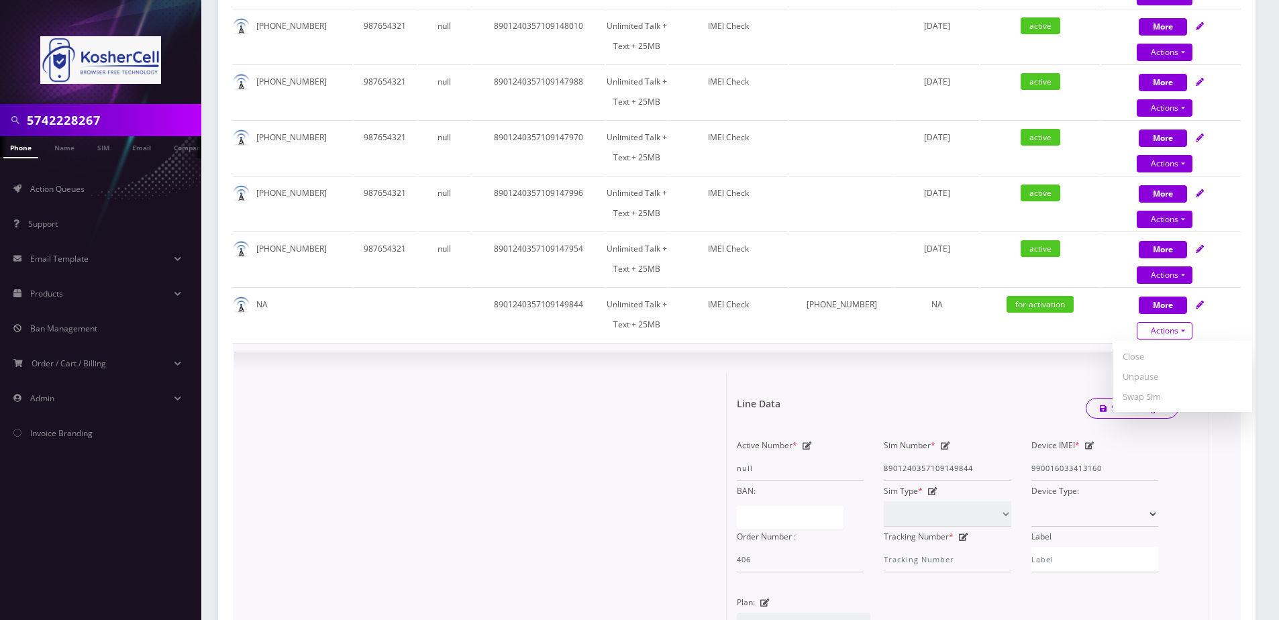
scroll to position [2520, 0]
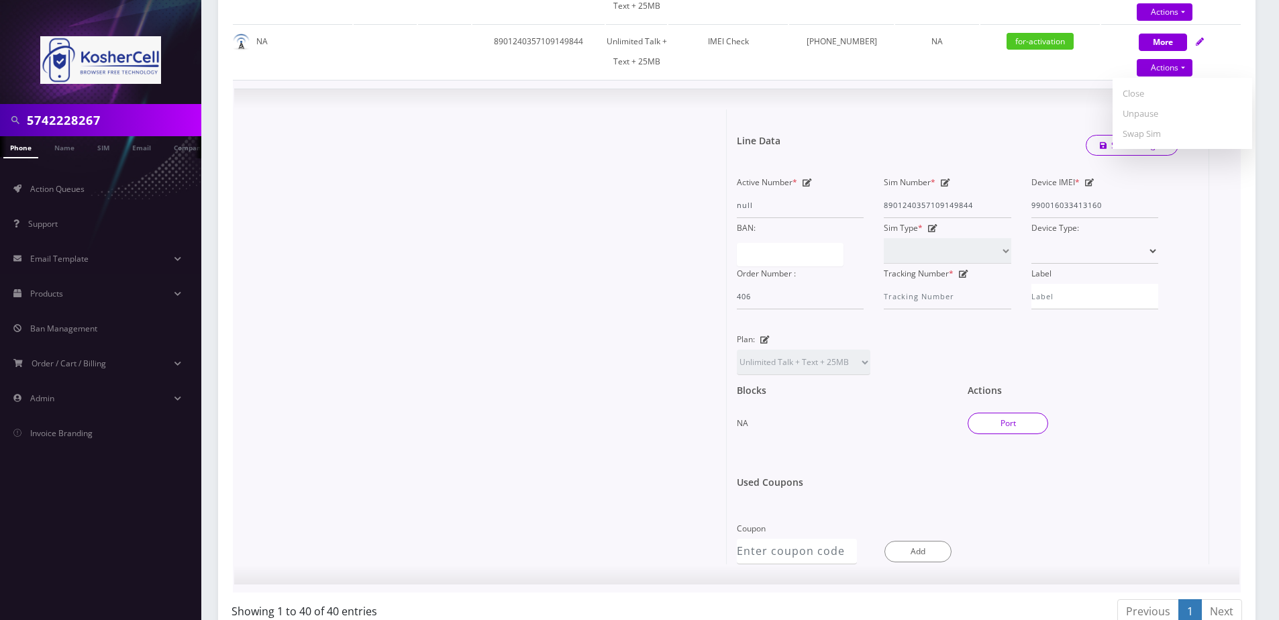
click at [991, 422] on button "Port" at bounding box center [1007, 423] width 81 height 21
type input "[GEOGRAPHIC_DATA]"
type input "[STREET_ADDRESS]"
type input "[GEOGRAPHIC_DATA]"
select select "IN"
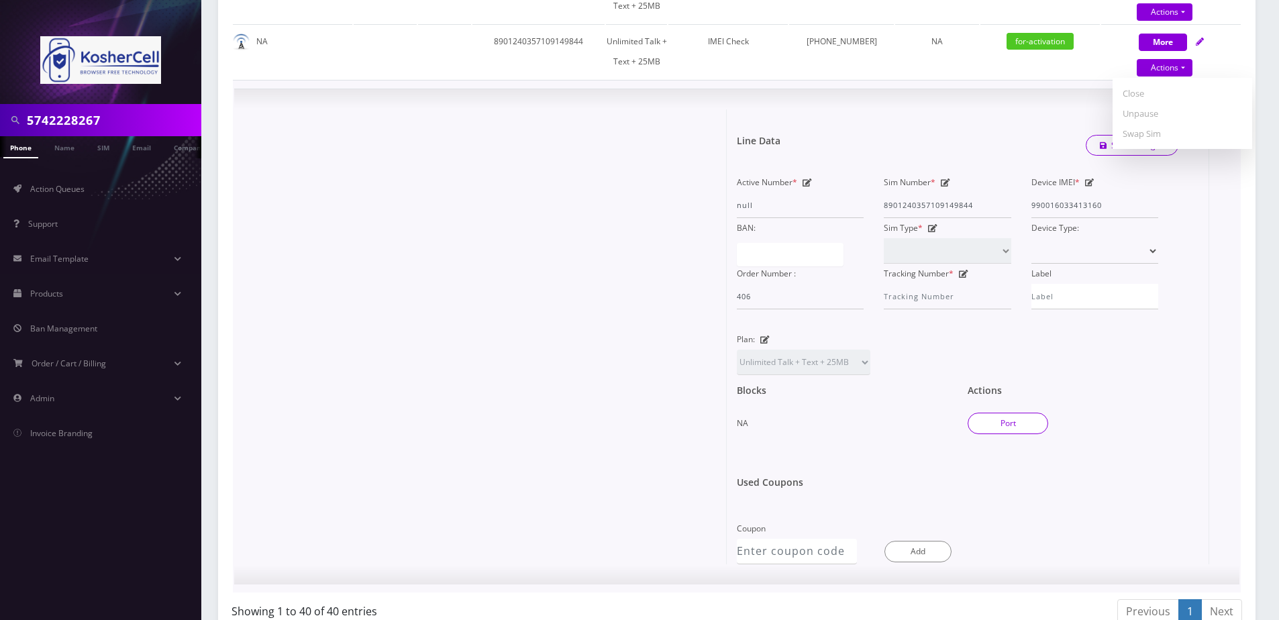
type input "46614"
type input "8901240357109149844"
type input "5743150080"
type input "Wing"
type input "359908102541894"
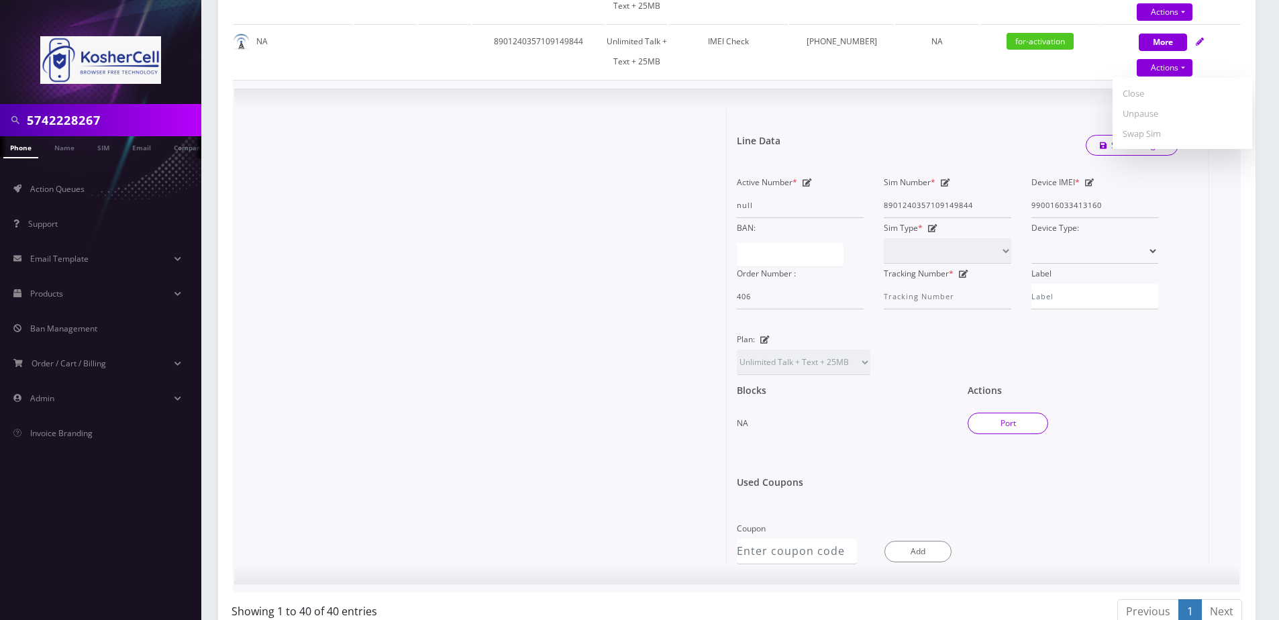
type input "0374"
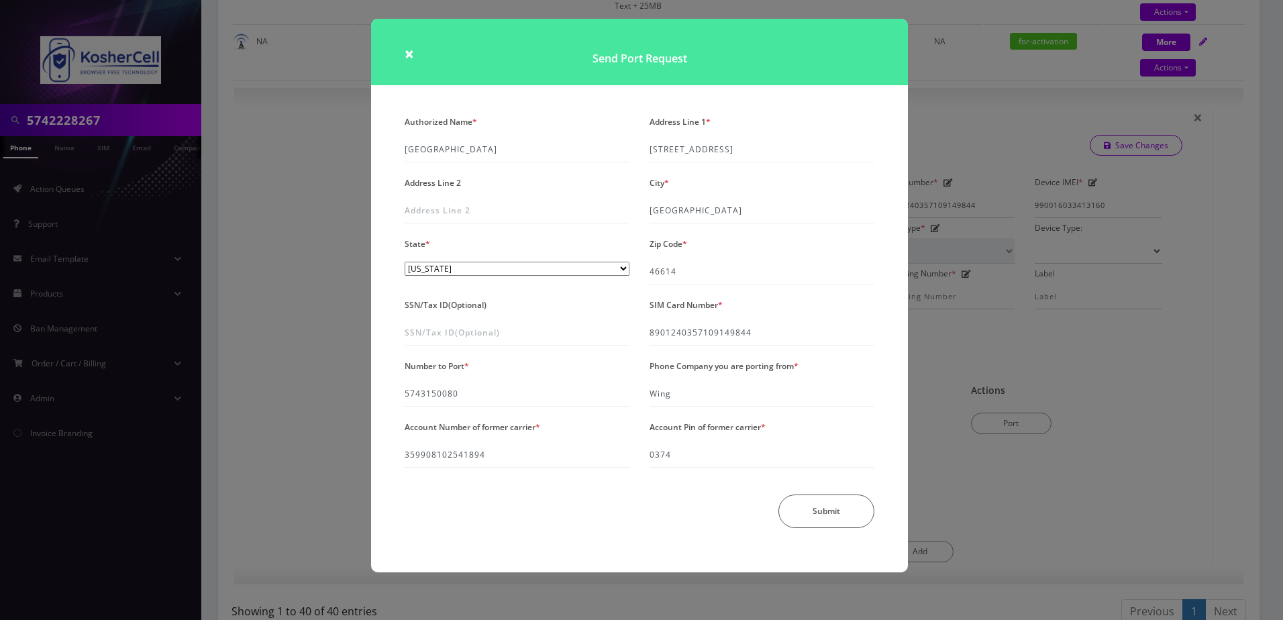
click at [263, 356] on div "× Send Port Request Authorized Name * [GEOGRAPHIC_DATA] Address Line 1 * [STREE…" at bounding box center [641, 310] width 1283 height 620
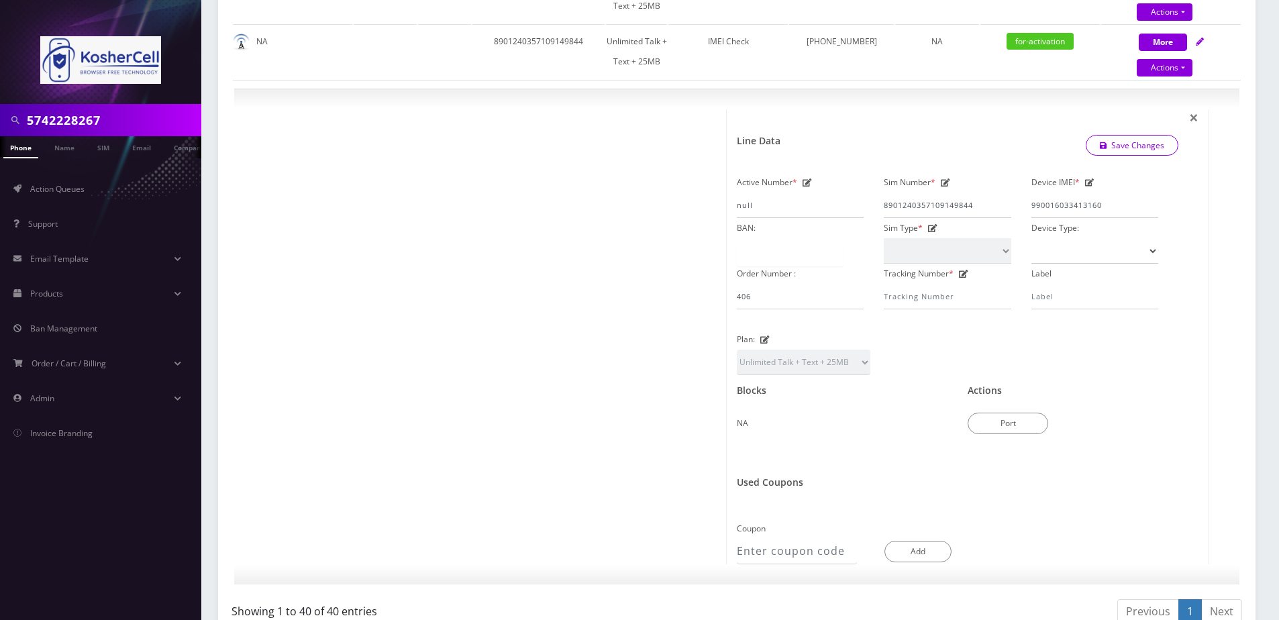
click at [127, 113] on input "5742228267" at bounding box center [112, 119] width 171 height 25
paste input "3002080"
type input "5743002080"
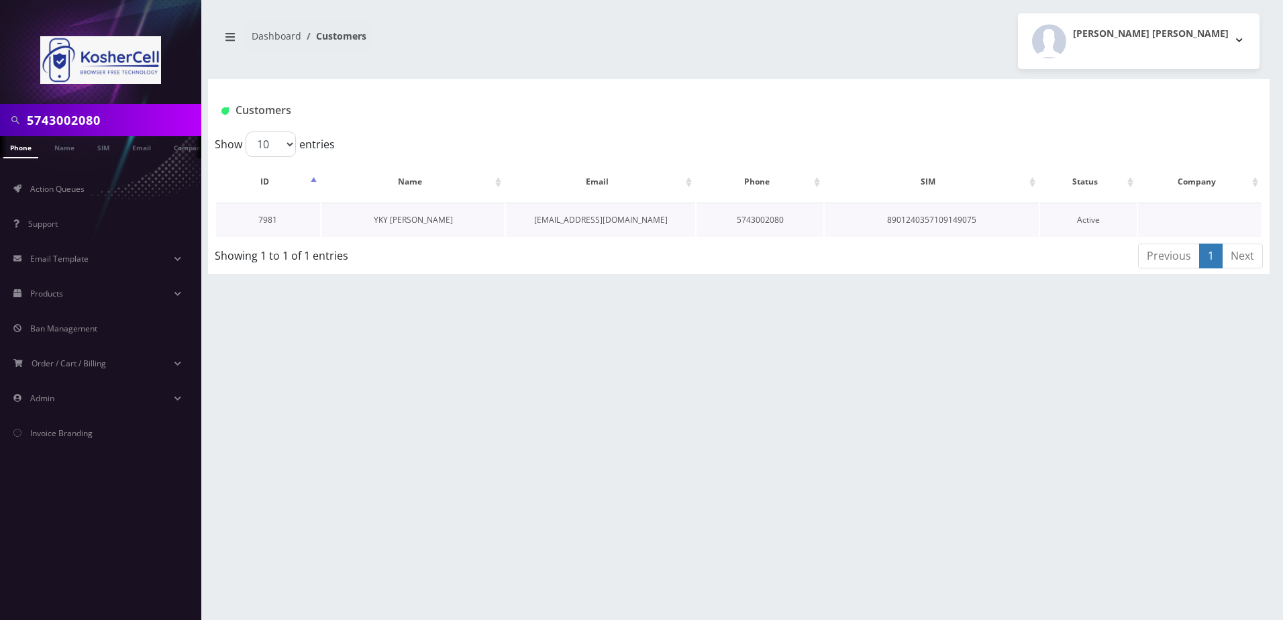
click at [407, 219] on link "YKY [PERSON_NAME]" at bounding box center [413, 219] width 79 height 11
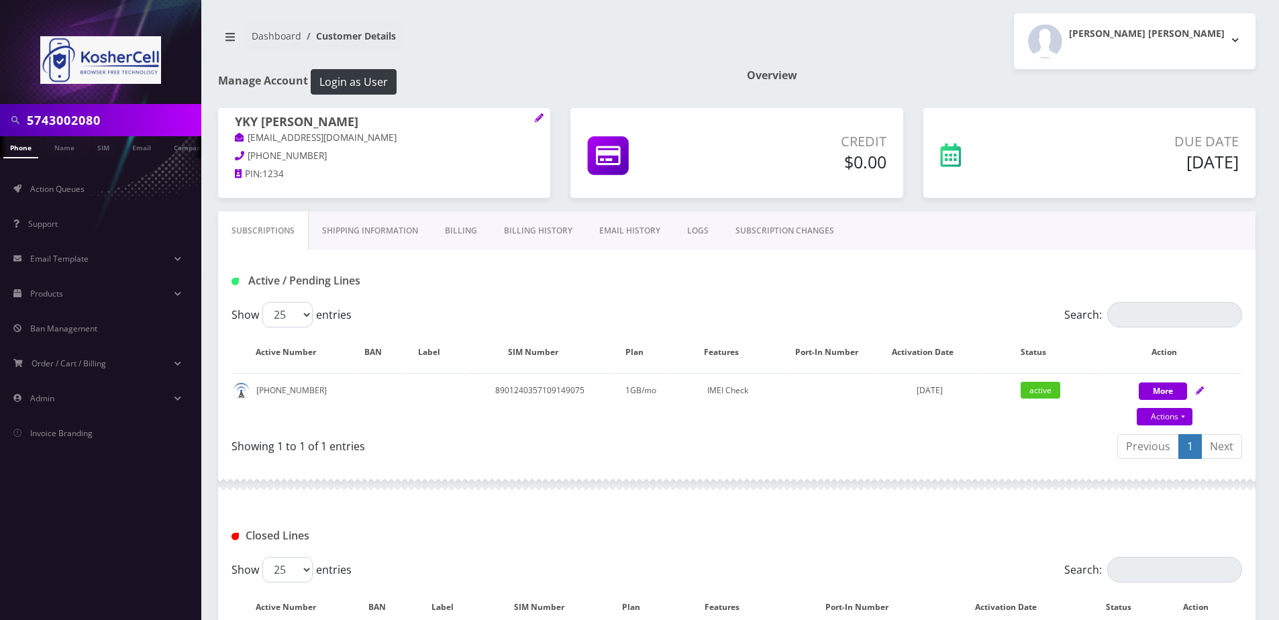
click at [539, 235] on link "Billing History" at bounding box center [537, 230] width 95 height 39
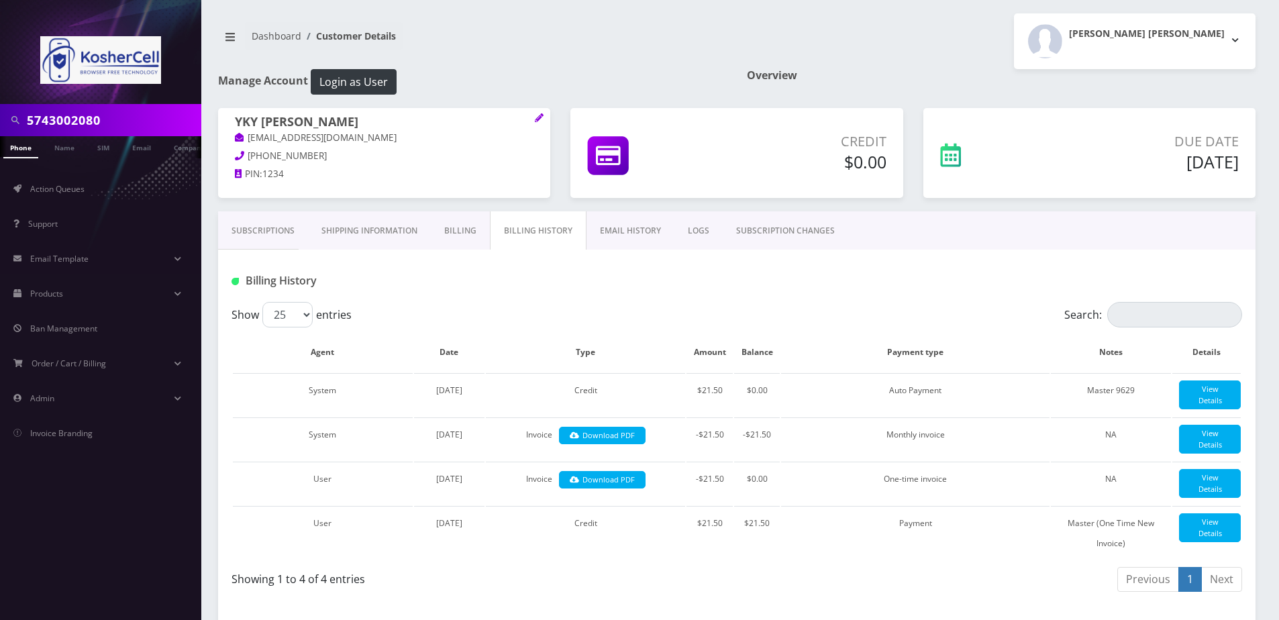
click at [472, 231] on link "Billing" at bounding box center [460, 230] width 59 height 39
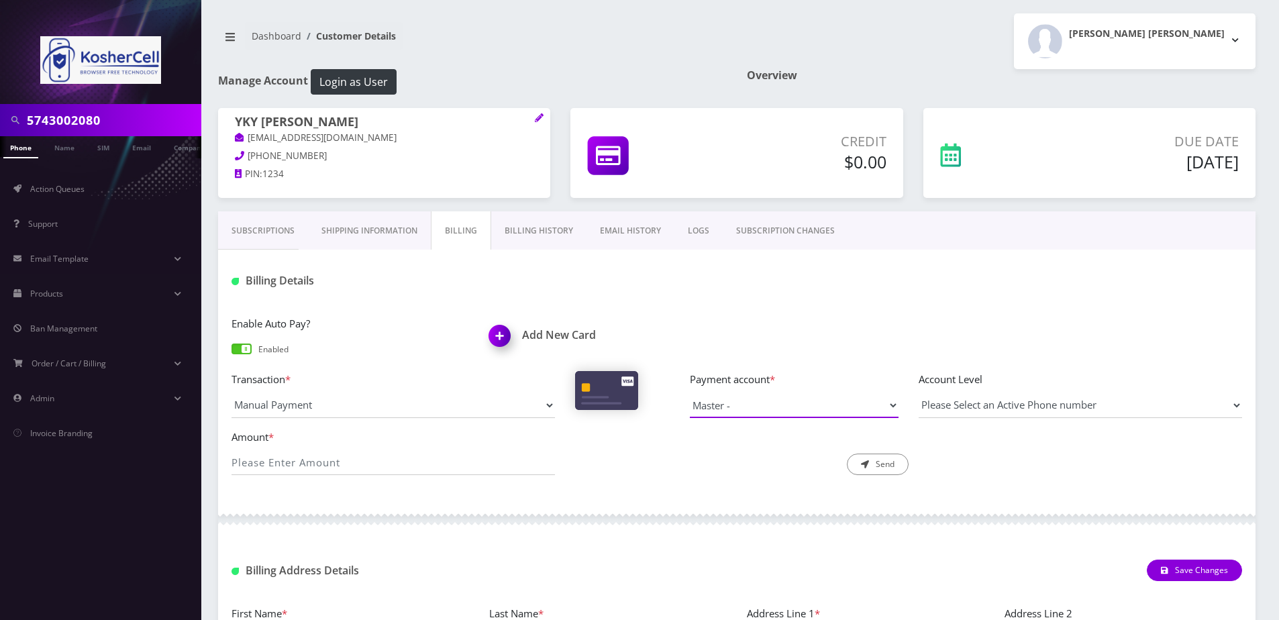
click at [743, 404] on select "Master -" at bounding box center [794, 404] width 209 height 25
click at [562, 226] on link "Billing History" at bounding box center [538, 230] width 95 height 39
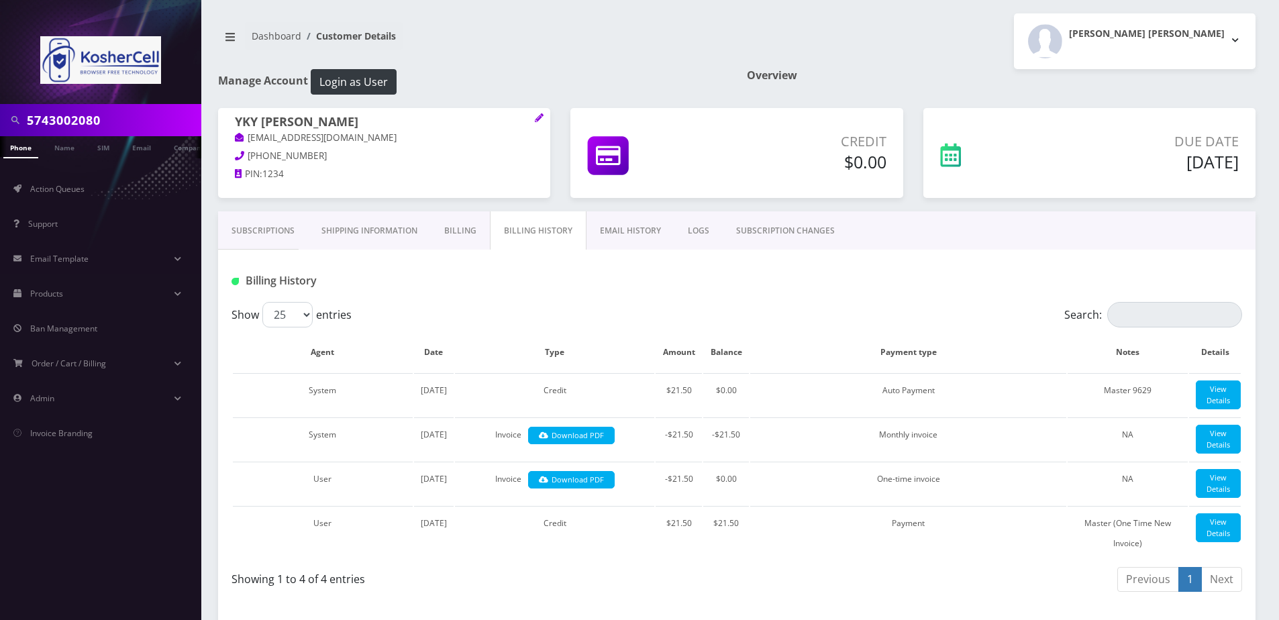
click at [441, 225] on link "Billing" at bounding box center [460, 230] width 59 height 39
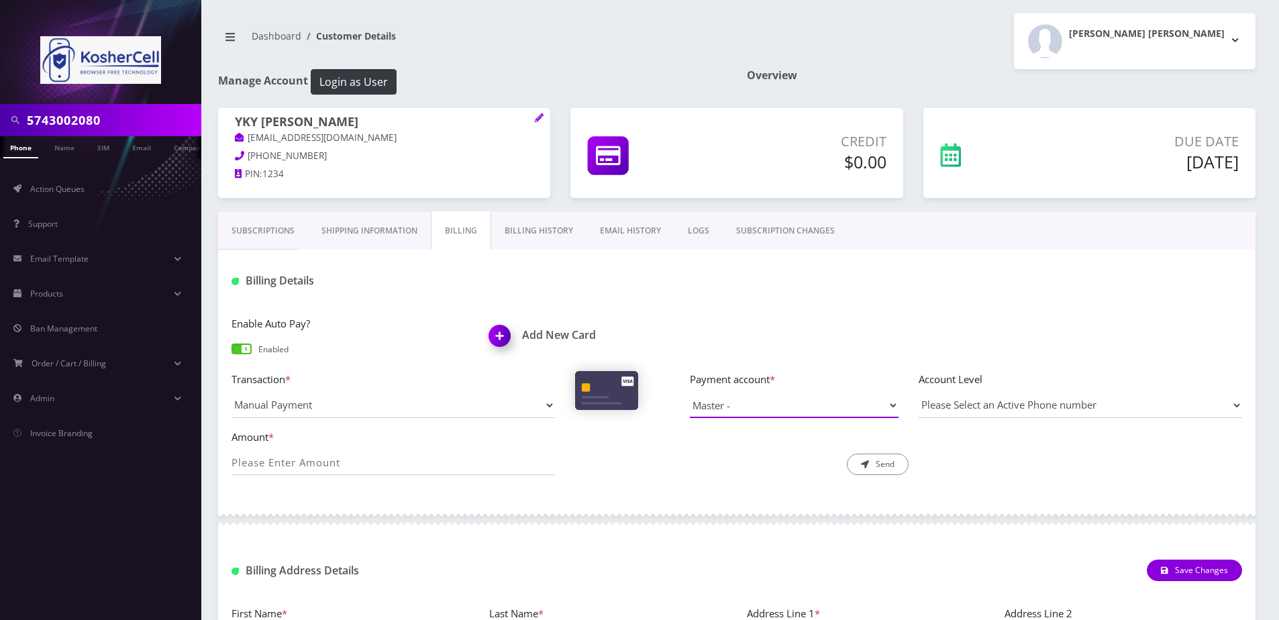
click at [737, 405] on select "Master -" at bounding box center [794, 404] width 209 height 25
click at [733, 405] on select "Master -" at bounding box center [794, 404] width 209 height 25
click at [525, 219] on link "Billing History" at bounding box center [538, 230] width 95 height 39
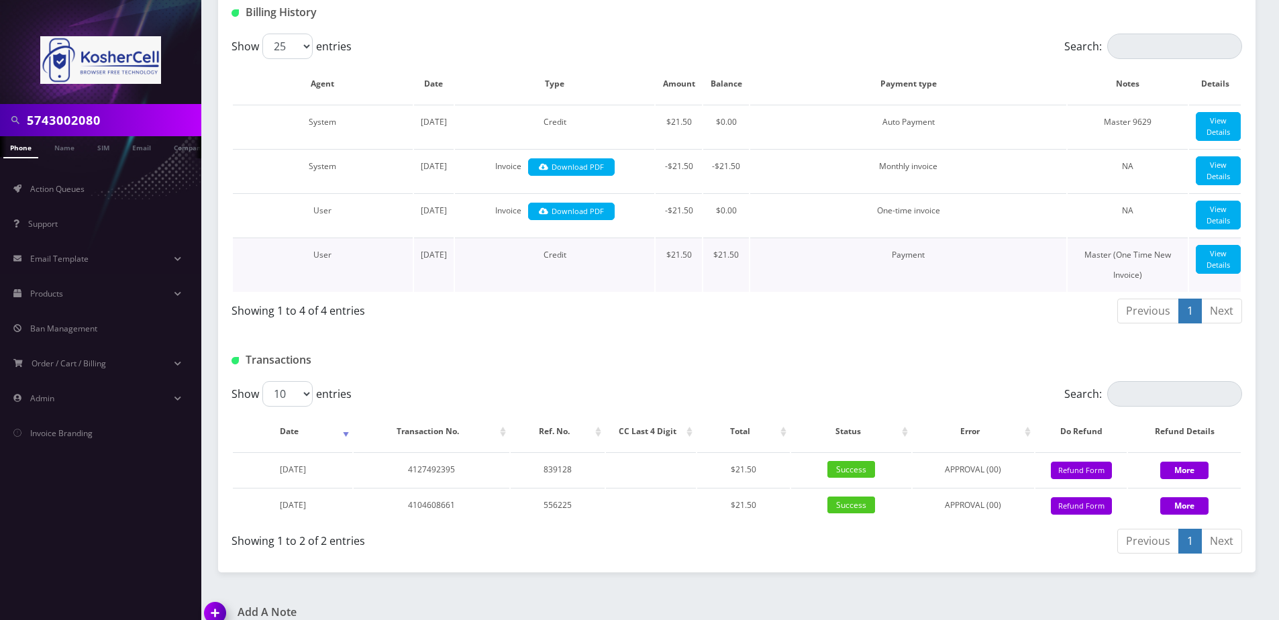
scroll to position [400, 0]
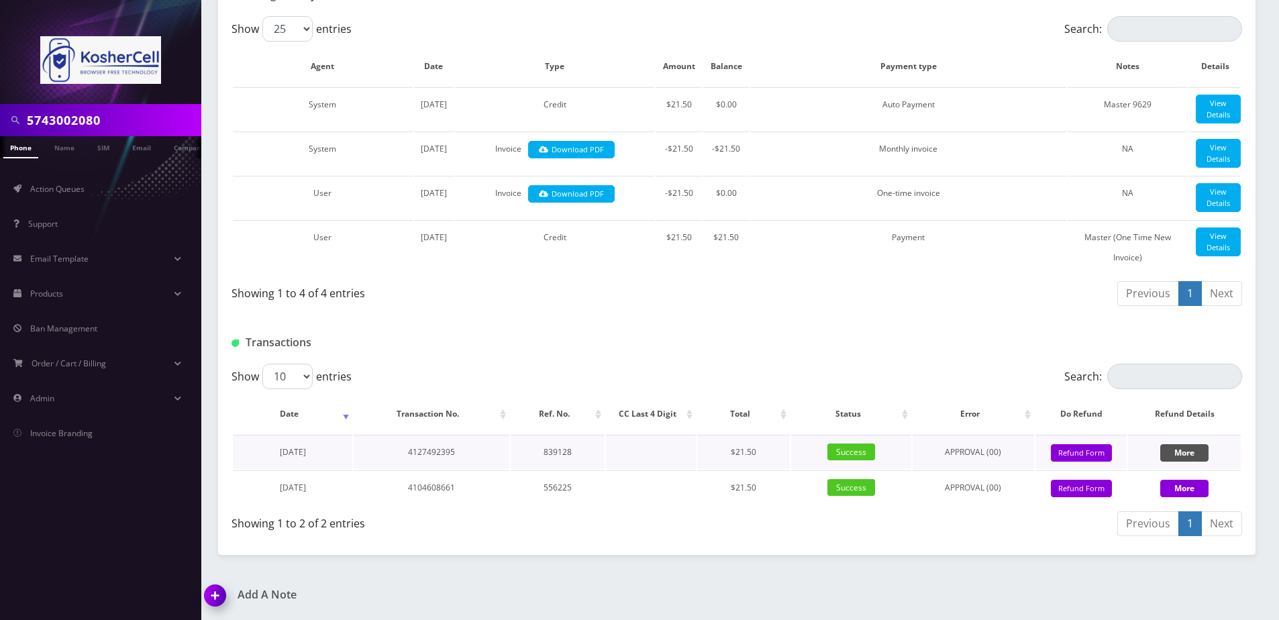
click at [1178, 448] on button "More" at bounding box center [1184, 452] width 48 height 17
click at [1197, 451] on button "More" at bounding box center [1184, 452] width 48 height 17
click at [1179, 494] on button "More" at bounding box center [1184, 488] width 48 height 17
click at [1176, 466] on td "More" at bounding box center [1184, 452] width 113 height 34
click at [1079, 454] on button "Refund Form" at bounding box center [1081, 453] width 61 height 18
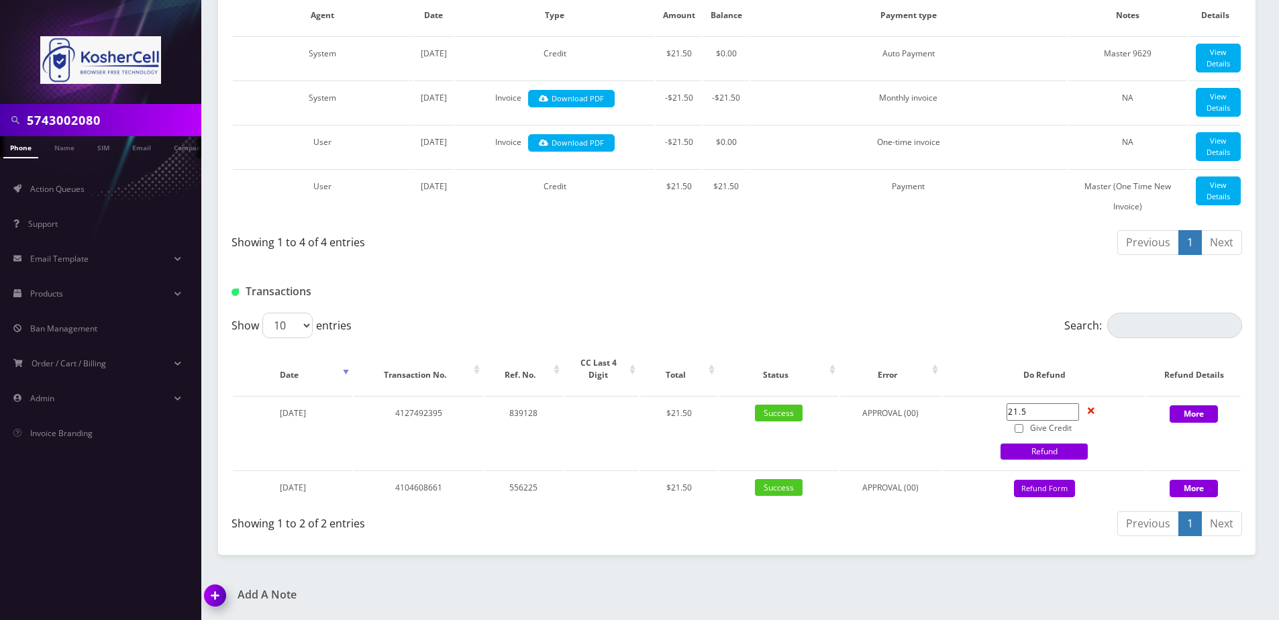
click at [979, 303] on div at bounding box center [908, 291] width 687 height 22
click at [1199, 423] on button "More" at bounding box center [1193, 413] width 48 height 17
click at [779, 421] on span "Success" at bounding box center [779, 413] width 48 height 17
click at [283, 419] on span "August 28, 2025" at bounding box center [293, 412] width 26 height 11
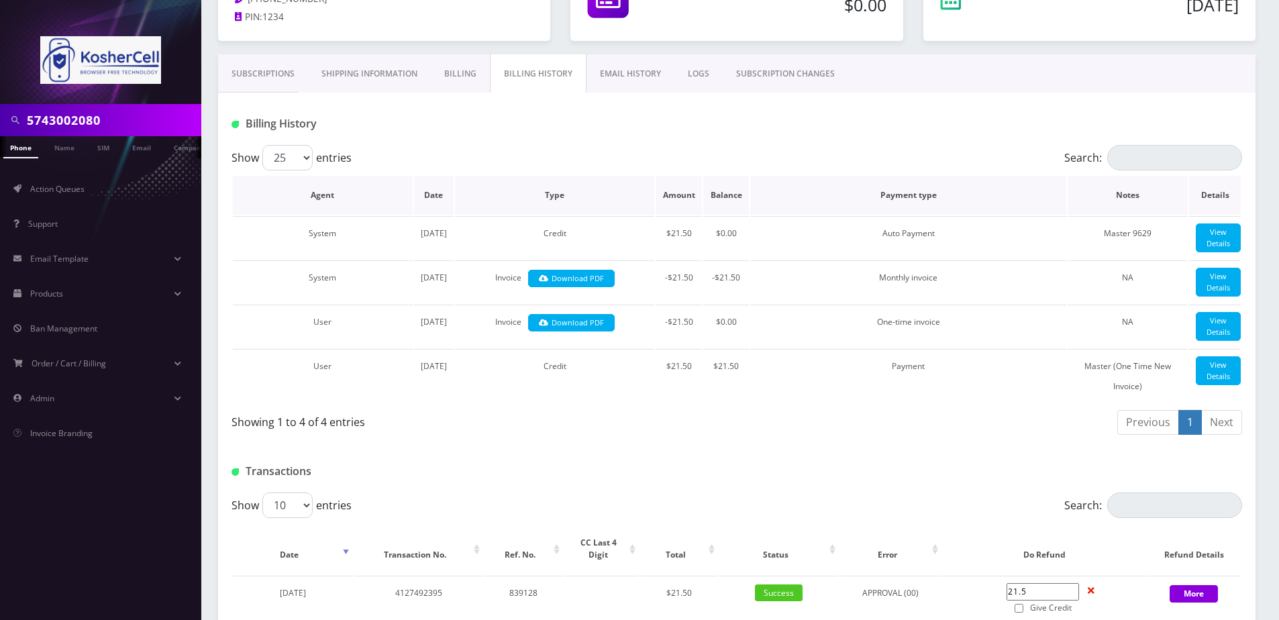
scroll to position [0, 0]
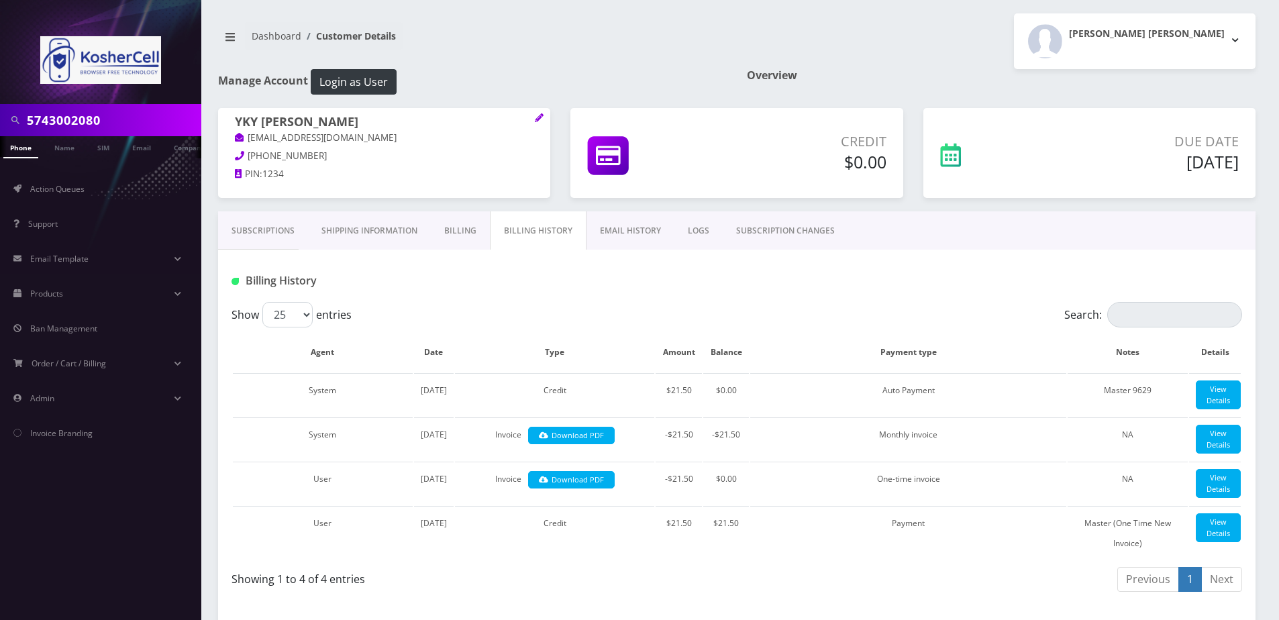
click at [107, 122] on input "5743002080" at bounding box center [112, 119] width 171 height 25
